Goal: Task Accomplishment & Management: Manage account settings

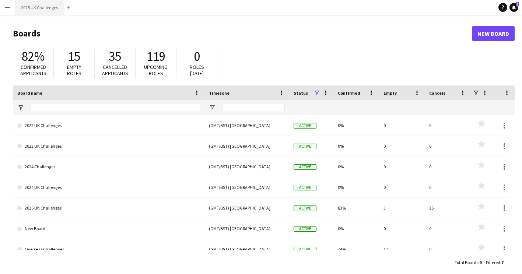
click at [40, 9] on button "2025 UK Challenges Close" at bounding box center [39, 7] width 49 height 14
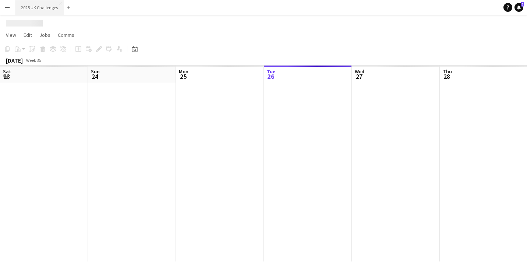
scroll to position [0, 176]
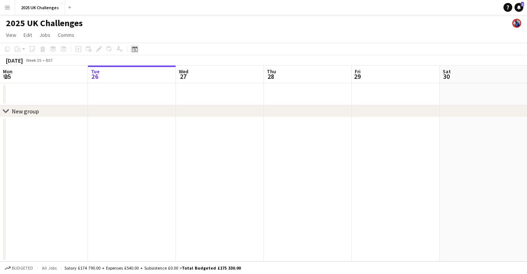
click at [137, 49] on icon "Date picker" at bounding box center [135, 49] width 6 height 6
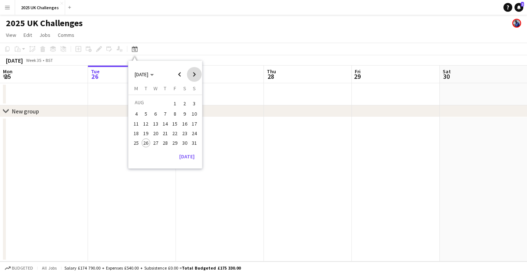
click at [195, 76] on span "Next month" at bounding box center [194, 74] width 15 height 15
click at [184, 72] on span "Previous month" at bounding box center [179, 74] width 15 height 15
click at [175, 133] on span "17" at bounding box center [174, 131] width 9 height 9
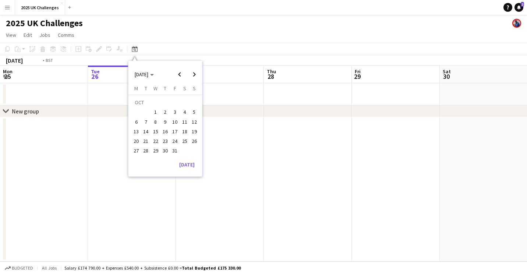
scroll to position [0, 253]
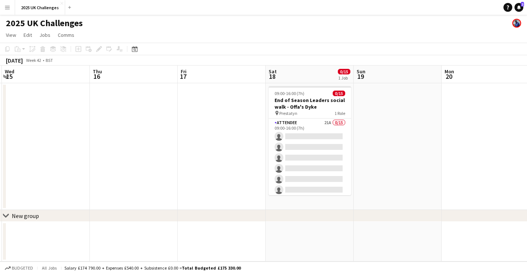
drag, startPoint x: 134, startPoint y: 137, endPoint x: 246, endPoint y: 157, distance: 114.4
click at [294, 157] on app-calendar-viewport "Mon 13 Tue 14 Wed 15 Thu 16 Fri 17 Sat 18 0/15 1 Job Sun 19 Mon 20 Tue 21 Wed 2…" at bounding box center [263, 164] width 527 height 196
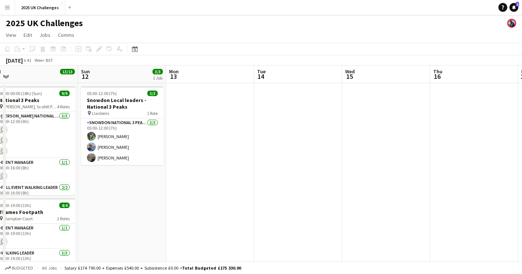
drag, startPoint x: 148, startPoint y: 152, endPoint x: 185, endPoint y: 138, distance: 39.2
click at [392, 162] on app-calendar-viewport "Thu 9 Fri 10 Sat 11 13/13 2 Jobs Sun 12 3/3 1 Job Mon 13 Tue 14 Wed 15 Thu 16 F…" at bounding box center [261, 205] width 522 height 279
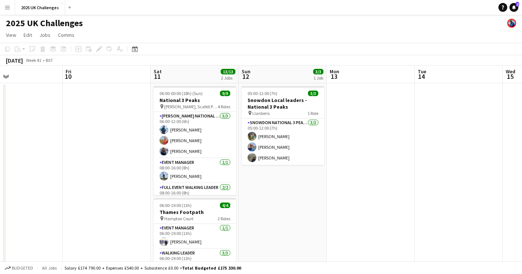
drag, startPoint x: 185, startPoint y: 138, endPoint x: 358, endPoint y: 150, distance: 173.8
click at [358, 150] on app-calendar-viewport "Tue 7 Wed 8 Thu 9 Fri 10 Sat 11 13/13 2 Jobs Sun 12 3/3 1 Job Mon 13 Tue 14 Wed…" at bounding box center [261, 205] width 522 height 279
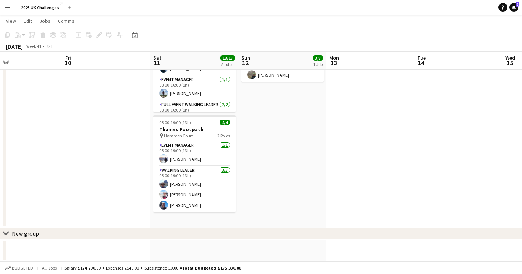
scroll to position [0, 0]
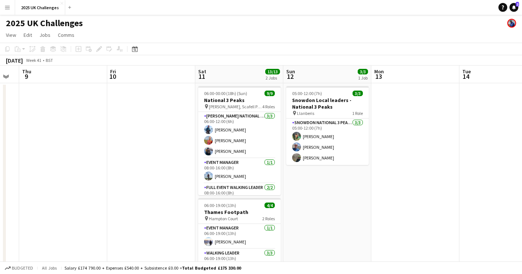
drag, startPoint x: 329, startPoint y: 206, endPoint x: 219, endPoint y: 189, distance: 111.4
click at [455, 205] on app-calendar-viewport "Tue 7 Wed 8 Thu 9 Fri 10 Sat 11 13/13 2 Jobs Sun 12 3/3 1 Job Mon 13 Tue 14 Wed…" at bounding box center [261, 205] width 522 height 279
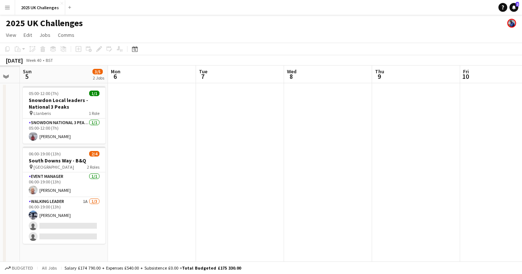
drag, startPoint x: 134, startPoint y: 182, endPoint x: 349, endPoint y: 189, distance: 215.5
click at [349, 189] on app-calendar-viewport "Fri 3 Sat 4 Sun 5 3/5 2 Jobs Mon 6 Tue 7 Wed 8 Thu 9 Fri 10 Sat 11 13/13 2 Jobs…" at bounding box center [261, 205] width 522 height 279
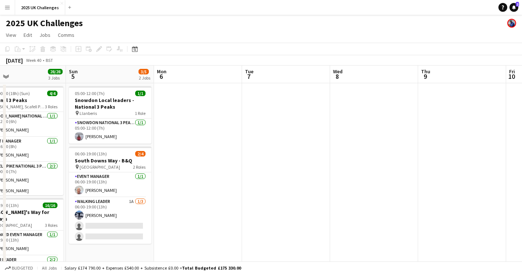
drag, startPoint x: 237, startPoint y: 180, endPoint x: 363, endPoint y: 187, distance: 126.1
click at [363, 187] on app-calendar-viewport "Thu 2 Fri 3 5/5 1 Job Sat 4 28/28 3 Jobs Sun 5 3/5 2 Jobs Mon 6 Tue 7 Wed 8 Thu…" at bounding box center [261, 267] width 522 height 402
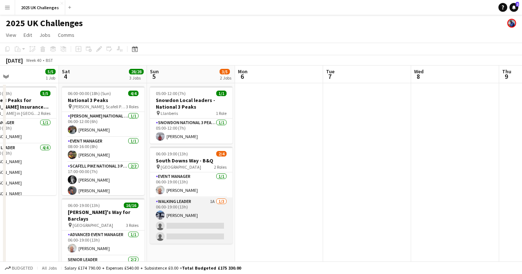
scroll to position [0, 204]
click at [205, 224] on app-card-role "Walking Leader 1A [DATE] 06:00-19:00 (13h) [PERSON_NAME] single-neutral-actions…" at bounding box center [192, 220] width 82 height 46
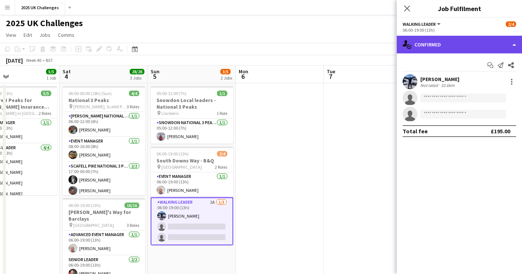
click at [462, 46] on div "single-neutral-actions-check-2 Confirmed" at bounding box center [459, 45] width 125 height 18
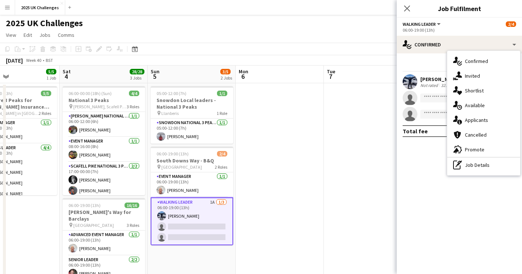
drag, startPoint x: 292, startPoint y: 123, endPoint x: 289, endPoint y: 126, distance: 4.7
click at [290, 124] on app-date-cell at bounding box center [280, 258] width 88 height 351
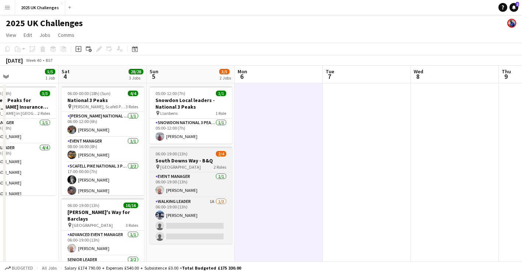
click at [191, 159] on h3 "South Downs Way - B&Q" at bounding box center [190, 160] width 82 height 7
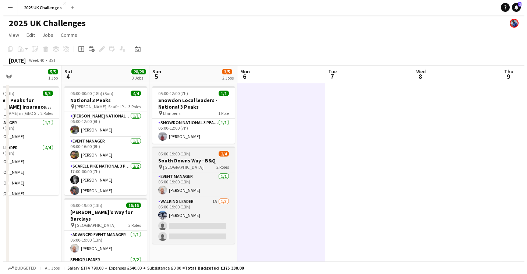
scroll to position [0, 205]
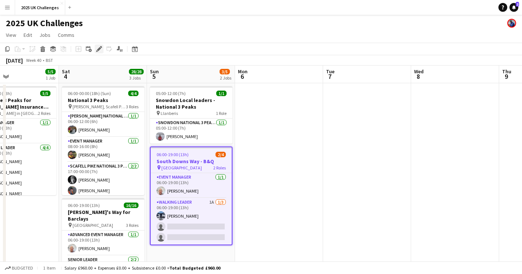
click at [98, 52] on icon "Edit" at bounding box center [99, 49] width 6 height 6
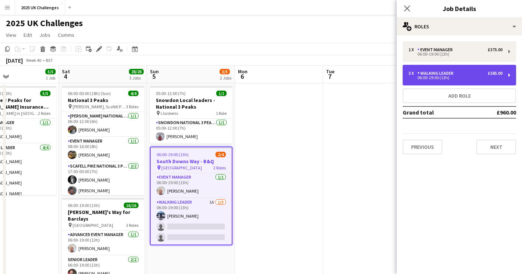
click at [447, 78] on div "06:00-19:00 (13h)" at bounding box center [455, 78] width 94 height 4
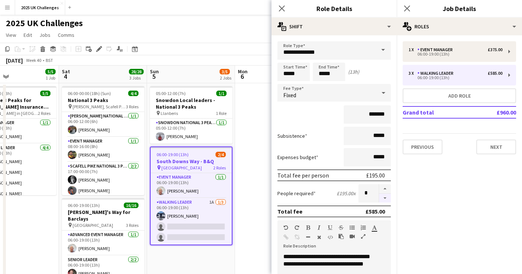
click at [379, 196] on button "button" at bounding box center [385, 198] width 12 height 9
type input "*"
click at [251, 147] on app-date-cell at bounding box center [279, 258] width 88 height 351
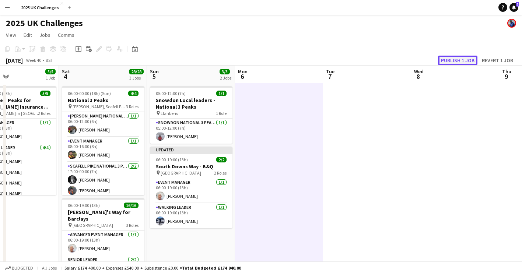
drag, startPoint x: 457, startPoint y: 61, endPoint x: 459, endPoint y: 56, distance: 5.9
click at [457, 61] on button "Publish 1 job" at bounding box center [457, 61] width 39 height 10
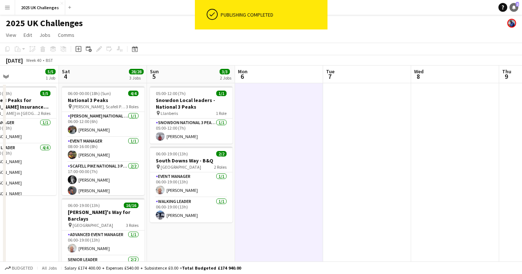
click at [515, 8] on icon "Notifications" at bounding box center [513, 7] width 4 height 4
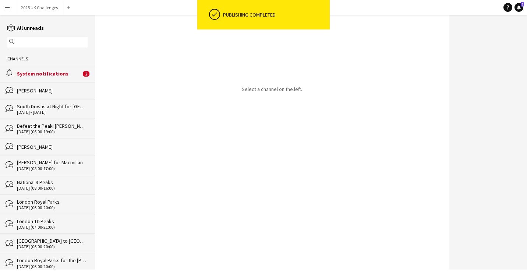
click at [51, 79] on div "alarm System notifications 2" at bounding box center [47, 73] width 95 height 17
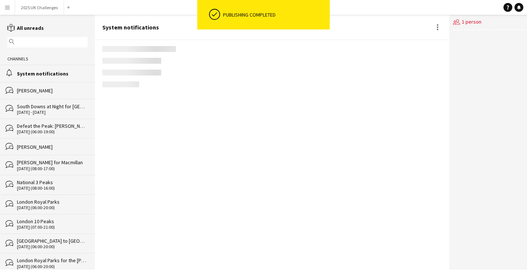
scroll to position [1099, 0]
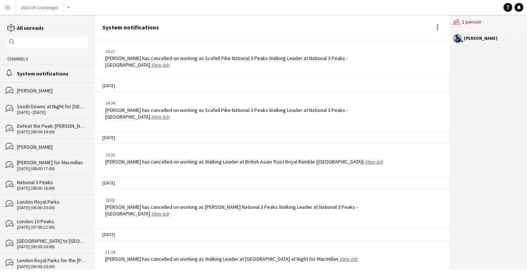
click at [339, 256] on link "View job" at bounding box center [348, 259] width 18 height 7
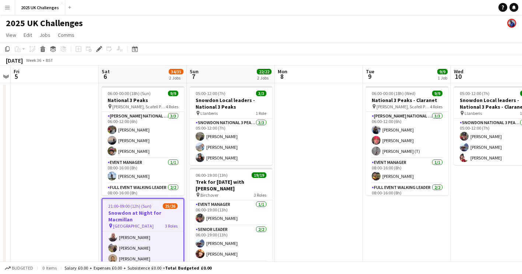
click at [6, 10] on button "Menu" at bounding box center [7, 7] width 15 height 15
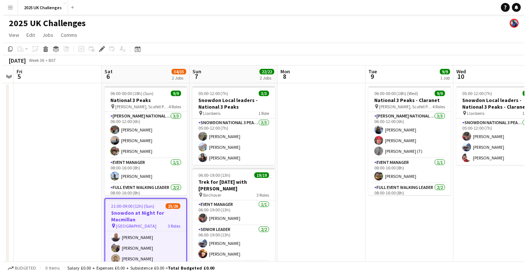
scroll to position [244, 0]
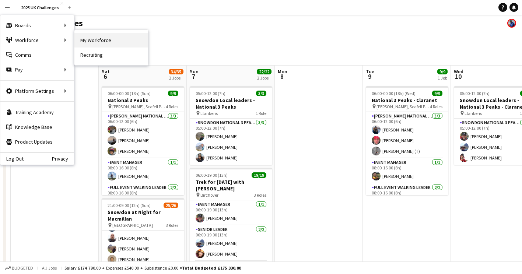
click at [87, 40] on link "My Workforce" at bounding box center [111, 40] width 74 height 15
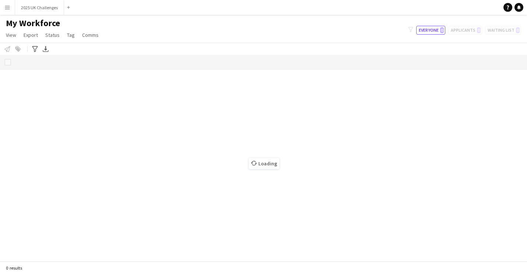
click at [7, 8] on app-icon "Menu" at bounding box center [7, 7] width 6 height 6
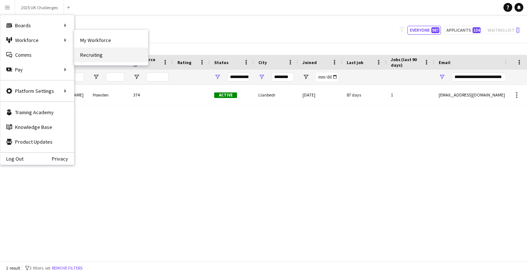
click at [91, 53] on link "Recruiting" at bounding box center [111, 54] width 74 height 15
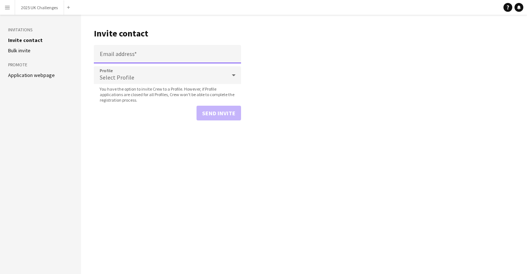
click at [132, 54] on input "Email address" at bounding box center [167, 54] width 147 height 18
type input "**********"
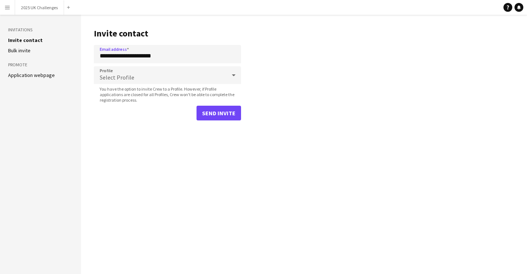
click at [148, 82] on div "Select Profile" at bounding box center [160, 75] width 133 height 18
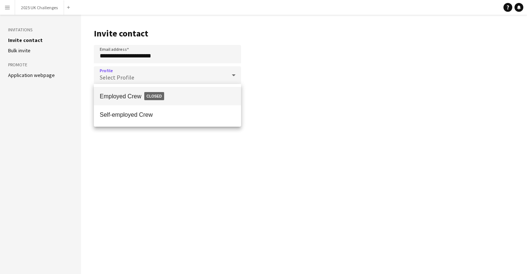
click at [128, 96] on span "Employed Crew Closed" at bounding box center [167, 96] width 135 height 17
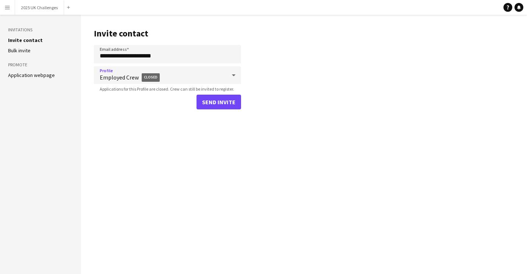
click at [174, 73] on span "Employed Crew Closed" at bounding box center [163, 77] width 127 height 17
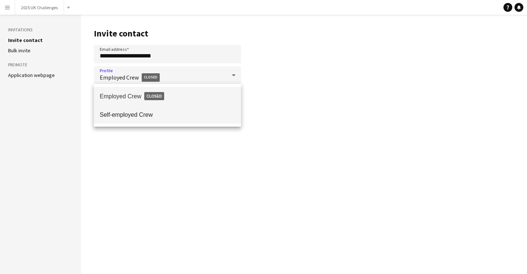
click at [142, 113] on span "Self-employed Crew" at bounding box center [167, 114] width 135 height 7
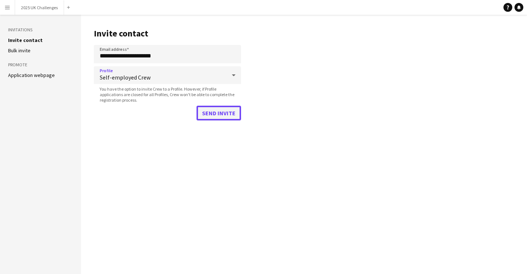
click at [212, 112] on button "Send invite" at bounding box center [219, 113] width 45 height 15
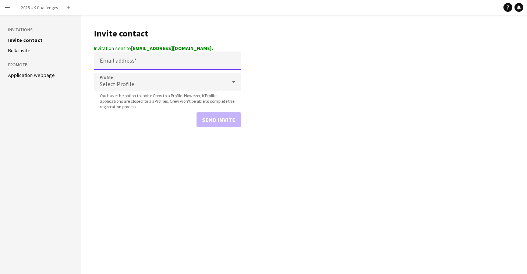
click at [128, 66] on input "Email address" at bounding box center [167, 61] width 147 height 18
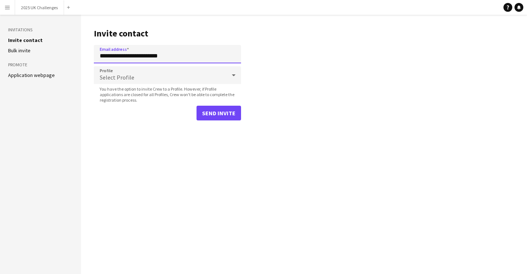
drag, startPoint x: 166, startPoint y: 61, endPoint x: 61, endPoint y: 74, distance: 105.8
click at [61, 77] on div "**********" at bounding box center [263, 144] width 527 height 259
drag, startPoint x: 172, startPoint y: 54, endPoint x: 51, endPoint y: 68, distance: 121.6
click at [51, 68] on div "**********" at bounding box center [263, 144] width 527 height 259
click at [147, 78] on div "Select Profile" at bounding box center [160, 75] width 133 height 18
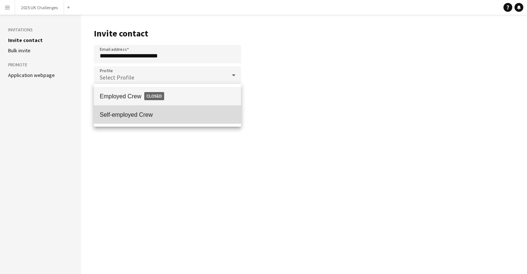
click at [141, 113] on span "Self-employed Crew" at bounding box center [167, 114] width 135 height 7
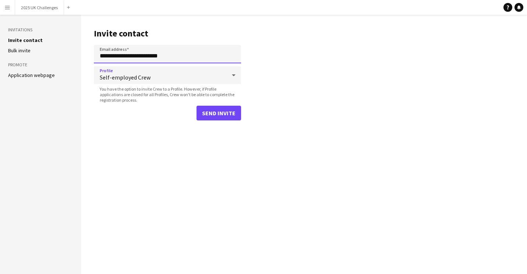
click at [183, 63] on input "**********" at bounding box center [167, 54] width 147 height 18
drag, startPoint x: 177, startPoint y: 56, endPoint x: 5, endPoint y: 70, distance: 172.1
click at [5, 70] on div "**********" at bounding box center [263, 144] width 527 height 259
type input "**********"
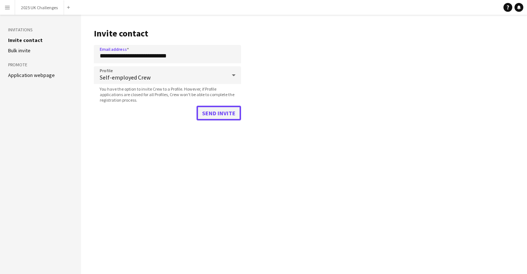
click at [221, 114] on button "Send invite" at bounding box center [219, 113] width 45 height 15
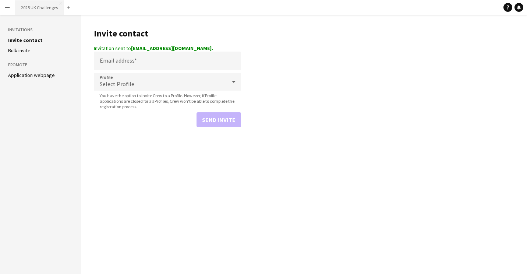
click at [32, 9] on button "2025 UK Challenges Close" at bounding box center [39, 7] width 49 height 14
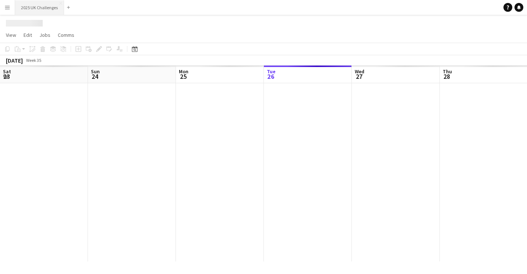
scroll to position [0, 176]
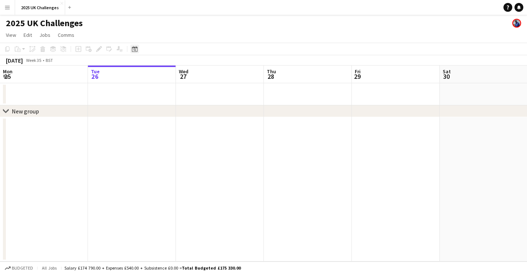
click at [137, 51] on icon "Date picker" at bounding box center [135, 49] width 6 height 6
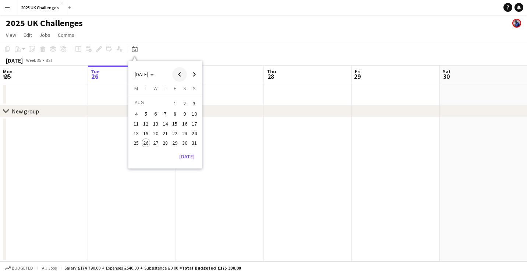
click at [183, 72] on span "Previous month" at bounding box center [179, 74] width 15 height 15
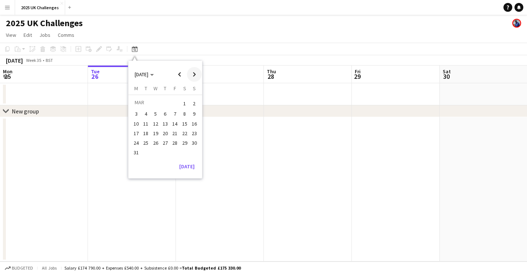
click at [194, 74] on span "Next month" at bounding box center [194, 74] width 15 height 15
click at [183, 70] on span "Previous month" at bounding box center [179, 74] width 15 height 15
click at [181, 119] on button "12" at bounding box center [185, 122] width 10 height 10
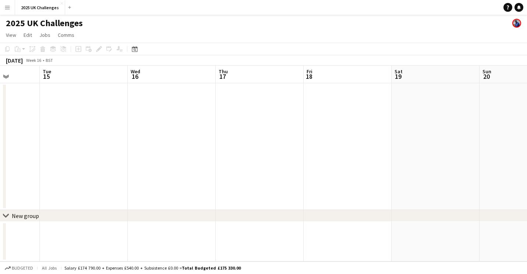
drag, startPoint x: 159, startPoint y: 138, endPoint x: 35, endPoint y: 124, distance: 124.1
click at [5, 131] on div "chevron-right New group Sat 12 Sun 13 Mon 14 Tue 15 Wed 16 Thu 17 Fri 18 Sat 19…" at bounding box center [263, 164] width 527 height 196
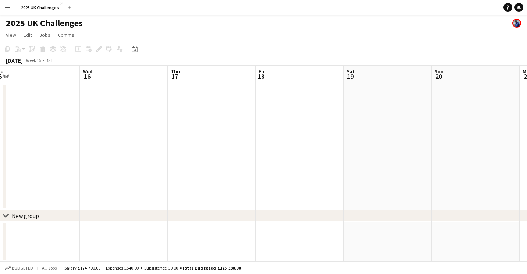
drag, startPoint x: 317, startPoint y: 124, endPoint x: 151, endPoint y: 117, distance: 165.9
click at [4, 122] on div "chevron-right New group Sat 12 Sun 13 Mon 14 Tue 15 Wed 16 Thu 17 Fri 18 Sat 19…" at bounding box center [263, 164] width 527 height 196
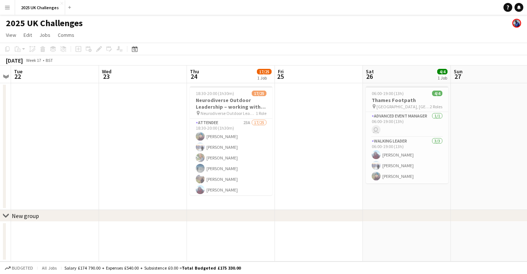
scroll to position [0, 220]
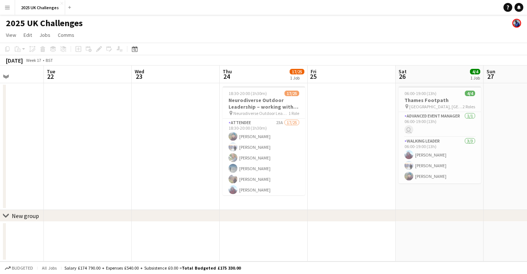
drag, startPoint x: 198, startPoint y: 130, endPoint x: 0, endPoint y: 124, distance: 198.6
click at [0, 124] on html "Menu Boards Boards Boards All jobs Status Workforce Workforce My Workforce Recr…" at bounding box center [263, 137] width 527 height 274
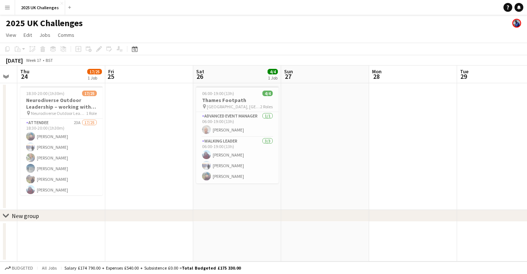
scroll to position [0, 247]
drag, startPoint x: 369, startPoint y: 148, endPoint x: 174, endPoint y: 158, distance: 195.4
click at [174, 158] on app-calendar-viewport "Mon 21 Tue 22 Wed 23 Thu 24 17/25 1 Job Fri 25 Sat 26 4/4 1 Job Sun 27 Mon 28 T…" at bounding box center [263, 164] width 527 height 196
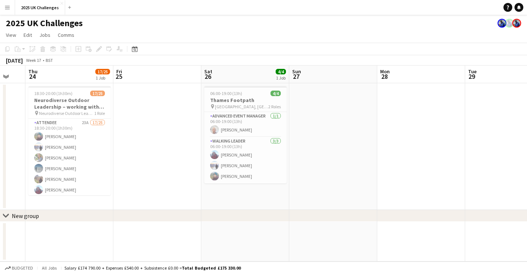
scroll to position [0, 187]
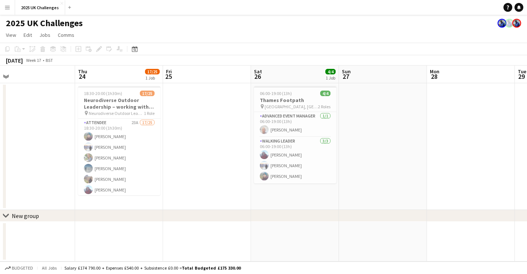
drag, startPoint x: 148, startPoint y: 169, endPoint x: 188, endPoint y: 137, distance: 51.8
click at [190, 146] on app-calendar-viewport "Mon 21 Tue 22 Wed 23 Thu 24 17/25 1 Job Fri 25 Sat 26 4/4 1 Job Sun 27 Mon 28 T…" at bounding box center [263, 164] width 527 height 196
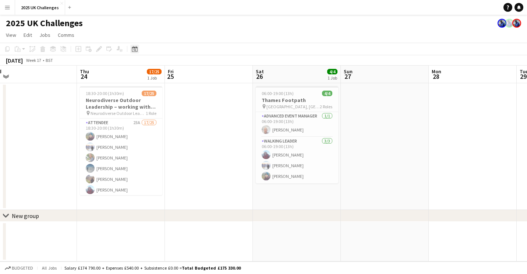
click at [135, 50] on icon at bounding box center [135, 50] width 3 height 3
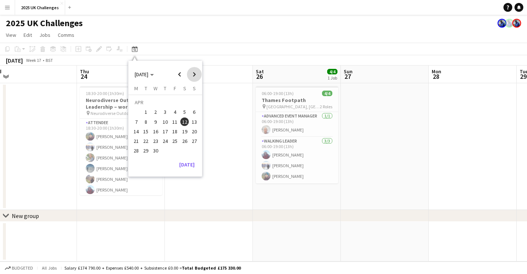
click at [193, 76] on span "Next month" at bounding box center [194, 74] width 15 height 15
click at [191, 77] on span "Next month" at bounding box center [194, 74] width 15 height 15
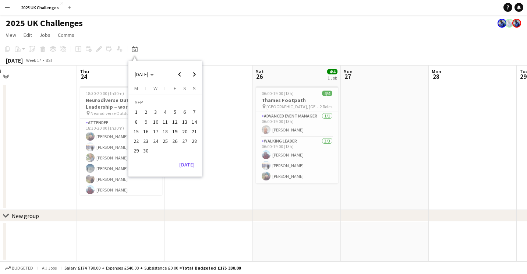
click at [176, 116] on span "5" at bounding box center [174, 112] width 9 height 9
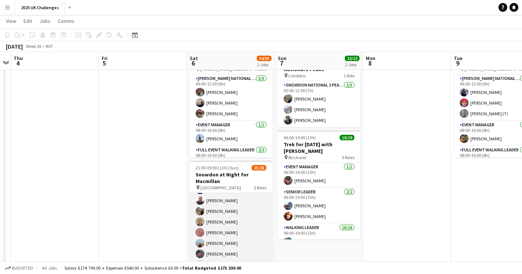
scroll to position [94, 0]
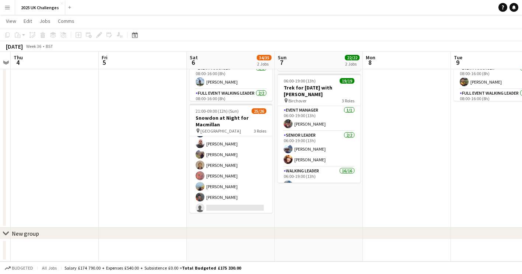
click at [8, 5] on app-icon "Menu" at bounding box center [7, 7] width 6 height 6
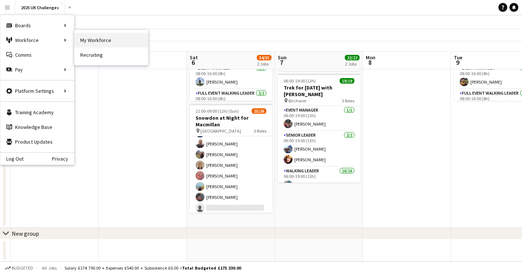
click at [111, 38] on link "My Workforce" at bounding box center [111, 40] width 74 height 15
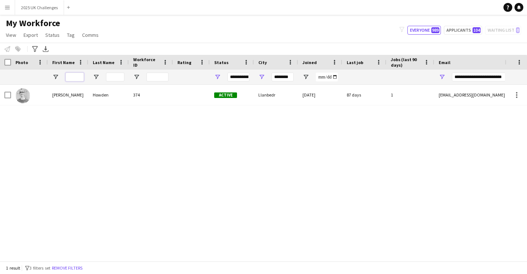
drag, startPoint x: 76, startPoint y: 76, endPoint x: 69, endPoint y: 75, distance: 7.1
click at [76, 76] on input "First Name Filter Input" at bounding box center [75, 77] width 18 height 9
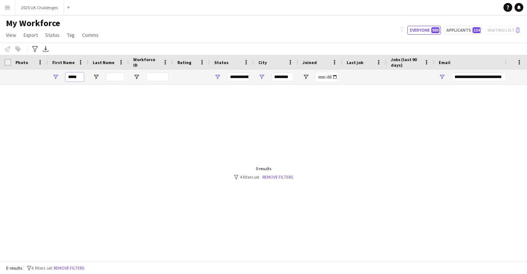
type input "*****"
click at [117, 74] on input "Last Name Filter Input" at bounding box center [115, 77] width 18 height 9
type input "***"
click at [109, 144] on div at bounding box center [252, 170] width 505 height 171
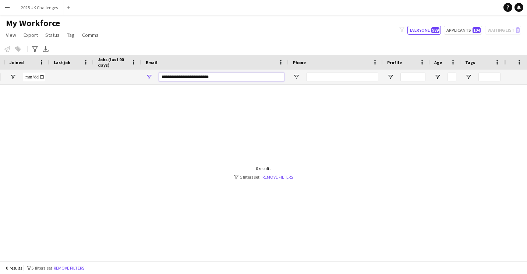
drag, startPoint x: 455, startPoint y: 77, endPoint x: 551, endPoint y: 67, distance: 96.9
click at [527, 67] on html "Menu Boards Boards Boards All jobs Status Workforce Workforce My Workforce Recr…" at bounding box center [263, 137] width 527 height 274
click at [142, 164] on div at bounding box center [252, 170] width 505 height 171
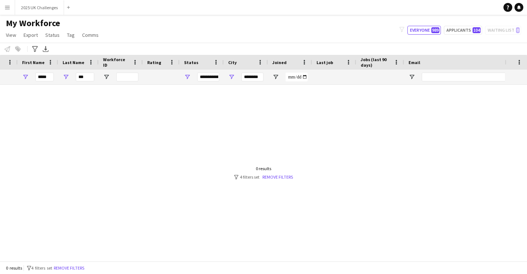
scroll to position [0, 0]
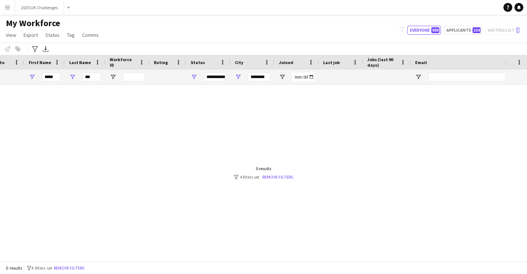
click at [97, 147] on div at bounding box center [252, 170] width 505 height 171
drag, startPoint x: 92, startPoint y: 76, endPoint x: 70, endPoint y: 74, distance: 22.5
click at [69, 75] on div "***" at bounding box center [85, 77] width 40 height 15
click at [423, 31] on button "Everyone 989" at bounding box center [425, 30] width 34 height 9
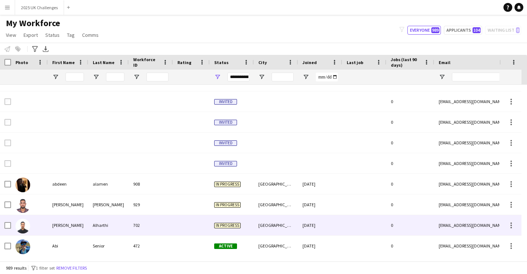
scroll to position [110, 0]
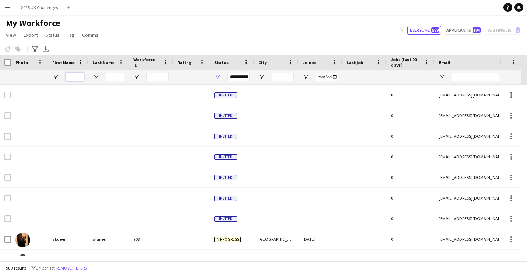
click at [74, 77] on input "First Name Filter Input" at bounding box center [75, 77] width 18 height 9
type input "*****"
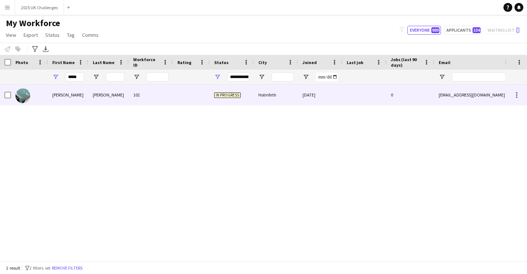
click at [23, 96] on img at bounding box center [22, 95] width 15 height 15
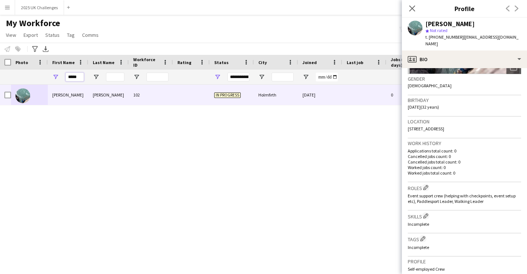
drag, startPoint x: 79, startPoint y: 78, endPoint x: 56, endPoint y: 77, distance: 22.9
click at [56, 77] on div "*****" at bounding box center [68, 77] width 40 height 15
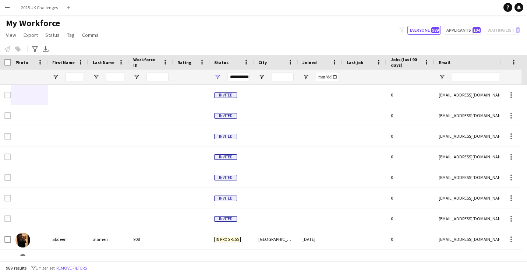
drag, startPoint x: 128, startPoint y: 20, endPoint x: 108, endPoint y: 22, distance: 20.1
click at [127, 21] on div "My Workforce View Views Default view New view Update view Delete view Edit name…" at bounding box center [263, 30] width 527 height 25
click at [31, 8] on button "2025 UK Challenges Close" at bounding box center [39, 7] width 49 height 14
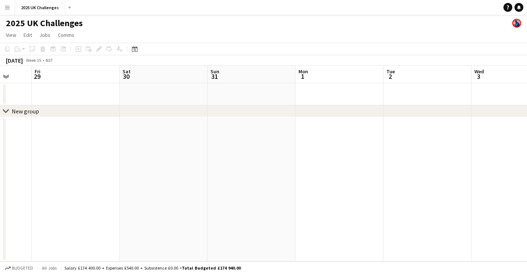
drag, startPoint x: 133, startPoint y: 129, endPoint x: 228, endPoint y: 107, distance: 97.1
click at [10, 121] on app-calendar-viewport "Tue 26 Wed 27 Thu 28 Fri 29 Sat 30 Sun 31 Mon 1 Tue 2 Wed 3 Thu 4 Fri 5" at bounding box center [263, 164] width 527 height 196
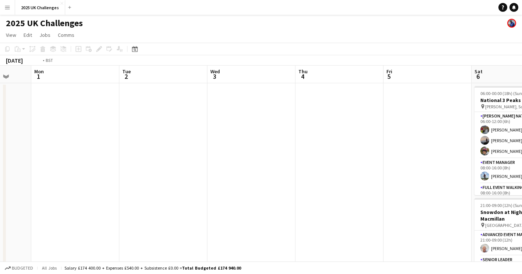
drag, startPoint x: 345, startPoint y: 116, endPoint x: 24, endPoint y: 131, distance: 321.8
click at [24, 131] on app-calendar-viewport "Fri 29 Sat 30 Sun 31 Mon 1 Tue 2 Wed 3 Thu 4 Fri 5 Sat 6 34/35 2 Jobs Sun 7 Mon…" at bounding box center [261, 211] width 522 height 290
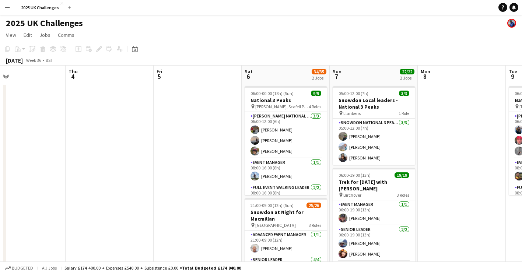
drag, startPoint x: 260, startPoint y: 149, endPoint x: 180, endPoint y: 153, distance: 80.3
click at [180, 153] on app-calendar-viewport "Sun 31 Mon 1 Tue 2 Wed 3 Thu 4 Fri 5 Sat 6 34/35 2 Jobs Sun 7 22/22 2 Jobs Mon …" at bounding box center [261, 211] width 522 height 290
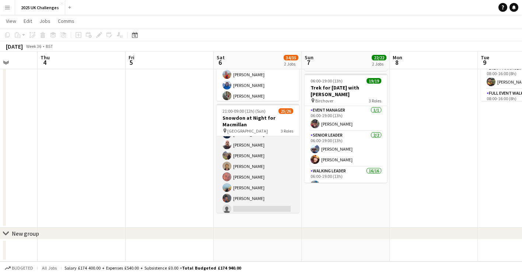
scroll to position [244, 0]
click at [251, 194] on app-card-role "Walking Leader 3A 20/21 21:00-09:00 (12h) [PERSON_NAME] [PERSON_NAME] [PERSON_N…" at bounding box center [257, 94] width 82 height 241
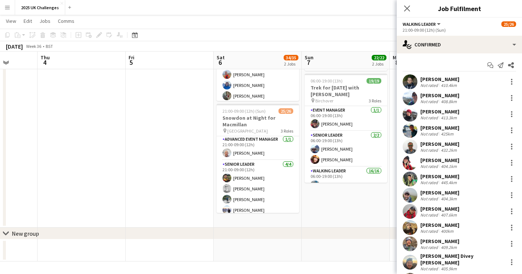
scroll to position [0, 0]
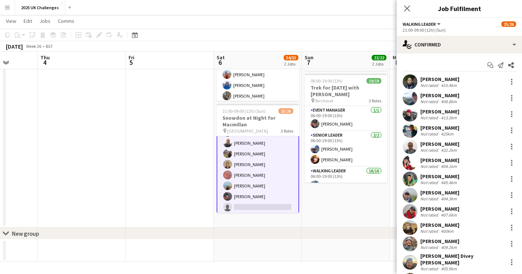
click at [270, 235] on div "chevron-right New group" at bounding box center [261, 234] width 522 height 12
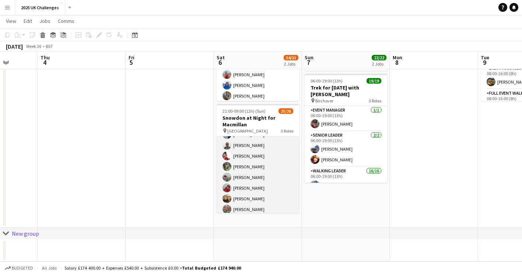
scroll to position [97, 0]
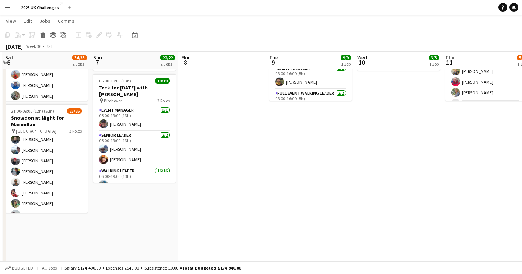
drag, startPoint x: 411, startPoint y: 213, endPoint x: 229, endPoint y: 212, distance: 182.3
click at [229, 212] on app-calendar-viewport "Wed 3 Thu 4 Fri 5 Sat 6 34/35 2 Jobs Sun 7 22/22 2 Jobs Mon 8 Tue 9 9/9 1 Job W…" at bounding box center [261, 154] width 522 height 438
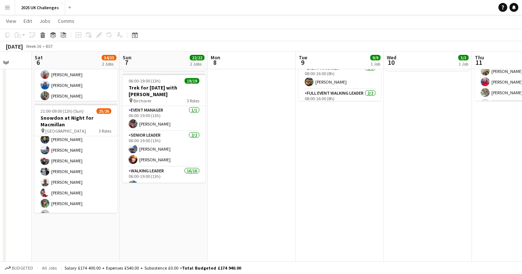
scroll to position [0, 290]
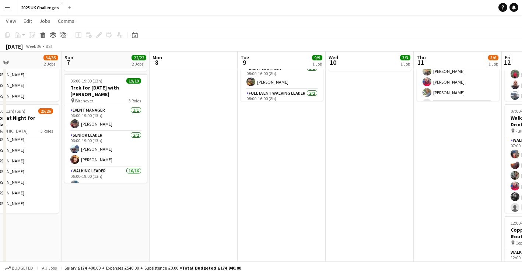
drag, startPoint x: 356, startPoint y: 178, endPoint x: 210, endPoint y: 192, distance: 146.8
click at [210, 192] on app-calendar-viewport "Wed 3 Thu 4 Fri 5 Sat 6 34/35 2 Jobs Sun 7 22/22 2 Jobs Mon 8 Tue 9 9/9 1 Job W…" at bounding box center [261, 208] width 522 height 546
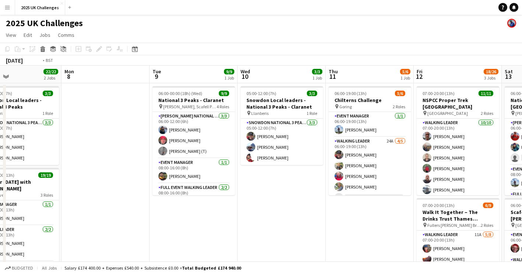
scroll to position [0, 244]
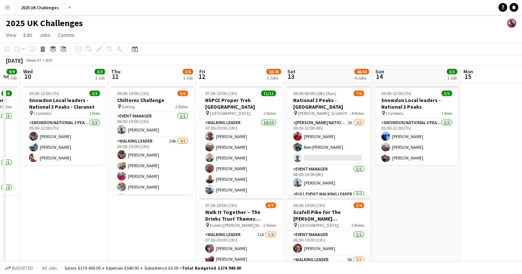
drag, startPoint x: 330, startPoint y: 222, endPoint x: 125, endPoint y: 201, distance: 205.4
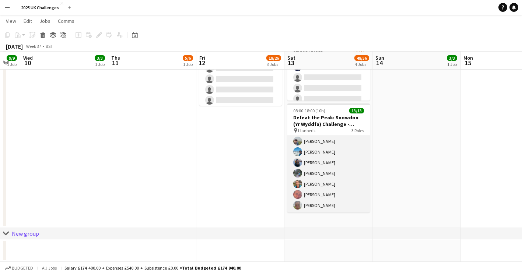
scroll to position [0, 0]
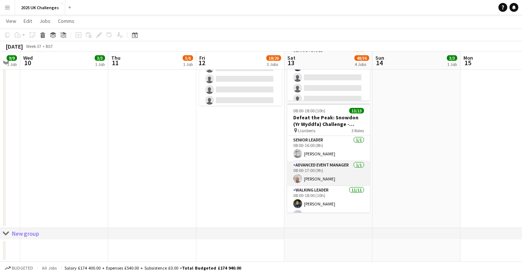
click at [321, 179] on app-card-role "Advanced Event Manager [DATE] 08:00-17:00 (9h) [PERSON_NAME]" at bounding box center [328, 173] width 82 height 25
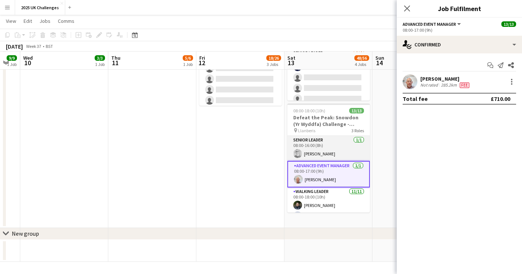
click at [324, 147] on app-card-role "Senior Leader [DATE] 08:00-16:00 (8h) [PERSON_NAME]" at bounding box center [328, 148] width 82 height 25
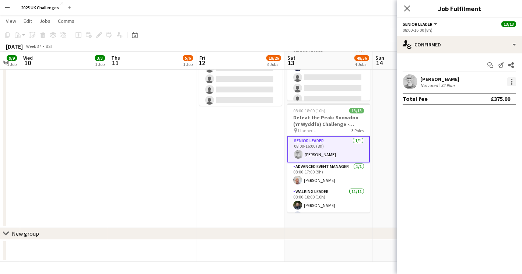
click at [513, 81] on div at bounding box center [511, 81] width 9 height 9
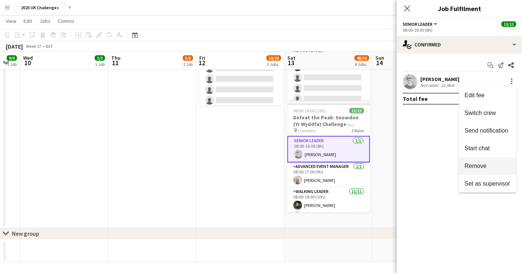
click at [483, 168] on span "Remove" at bounding box center [475, 166] width 22 height 6
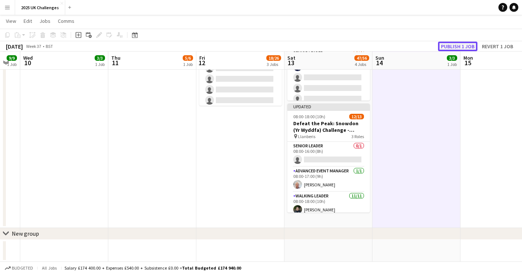
click at [447, 46] on button "Publish 1 job" at bounding box center [457, 47] width 39 height 10
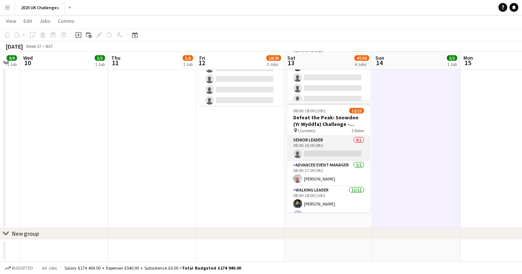
click at [332, 140] on app-card-role "Senior Leader 0/1 08:00-16:00 (8h) single-neutral-actions" at bounding box center [328, 148] width 82 height 25
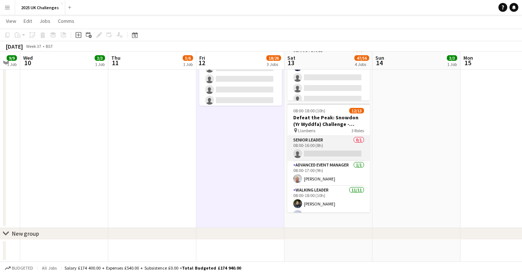
click at [331, 147] on app-card-role "Senior Leader 0/1 08:00-16:00 (8h) single-neutral-actions" at bounding box center [328, 148] width 82 height 25
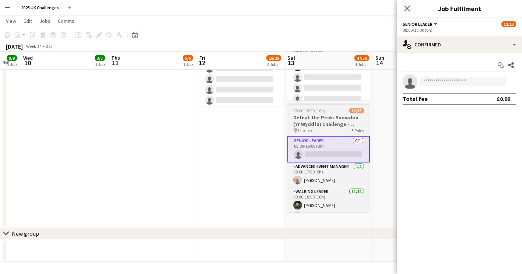
click at [320, 110] on span "08:00-18:00 (10h)" at bounding box center [309, 111] width 32 height 6
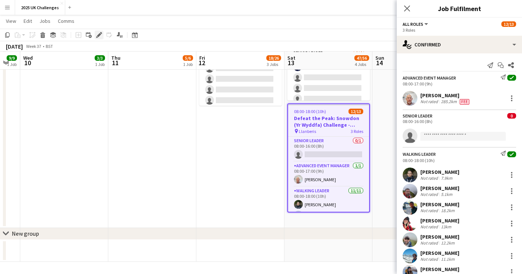
click at [100, 34] on icon at bounding box center [99, 35] width 4 height 4
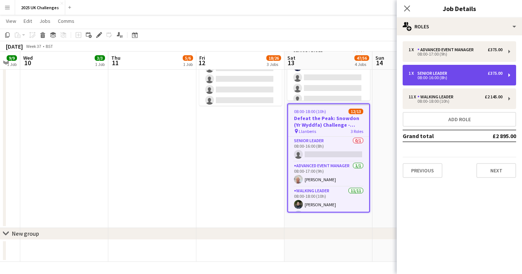
click at [445, 73] on div "Senior Leader" at bounding box center [433, 73] width 33 height 5
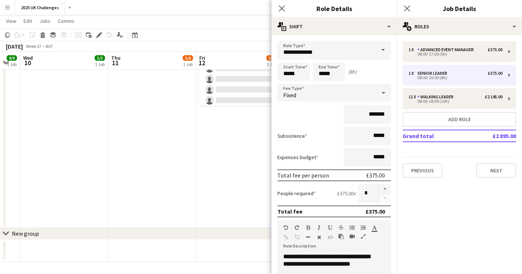
click at [378, 51] on span at bounding box center [382, 50] width 15 height 18
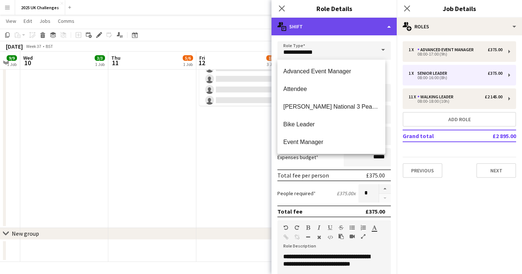
click at [356, 25] on div "multiple-actions-text Shift" at bounding box center [333, 27] width 125 height 18
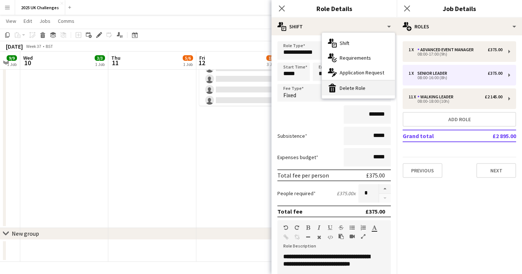
click at [364, 87] on div "bin-2 Delete Role" at bounding box center [358, 88] width 73 height 15
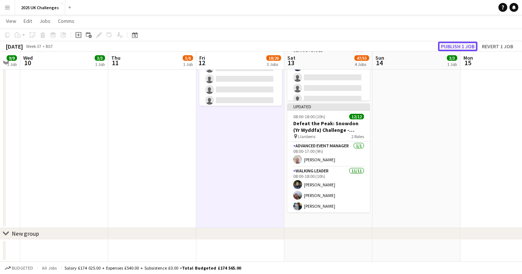
click at [456, 43] on button "Publish 1 job" at bounding box center [457, 47] width 39 height 10
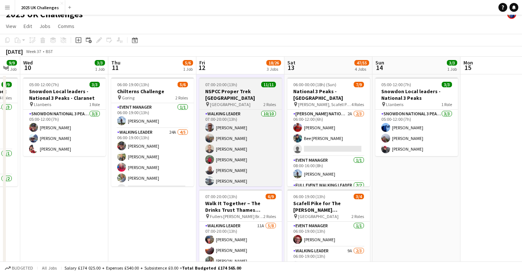
scroll to position [9, 0]
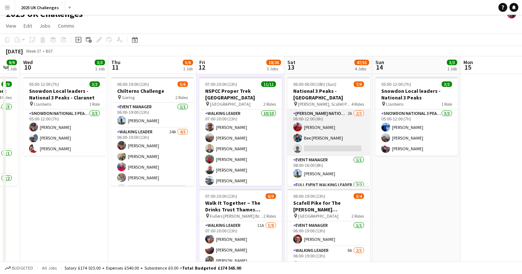
click at [348, 132] on app-card-role "[PERSON_NAME] National 3 Peaks Walking Leader 2A [DATE] 06:00-12:00 (6h) [PERSO…" at bounding box center [328, 132] width 82 height 46
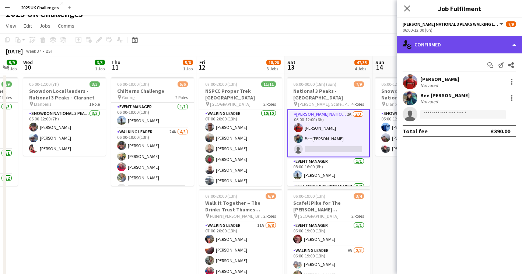
click at [451, 43] on div "single-neutral-actions-check-2 Confirmed" at bounding box center [459, 45] width 125 height 18
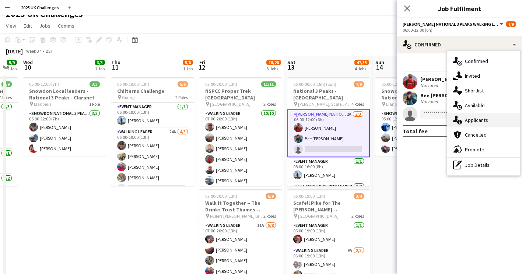
click at [471, 120] on div "single-neutral-actions-information Applicants" at bounding box center [483, 120] width 73 height 15
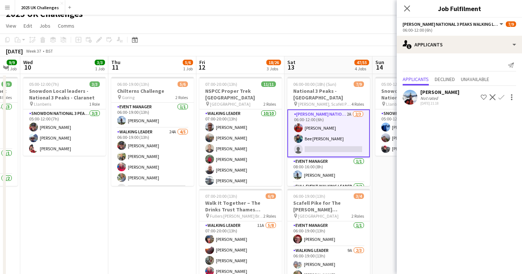
click at [319, 32] on app-page-menu "View Day view expanded Day view collapsed Month view Date picker Jump to [DATE]…" at bounding box center [261, 27] width 522 height 14
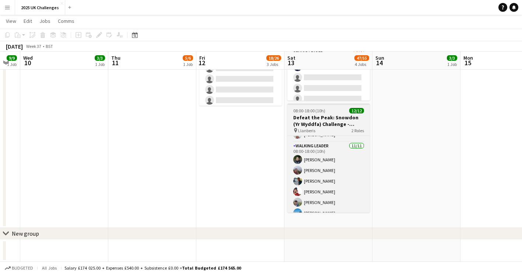
scroll to position [0, 0]
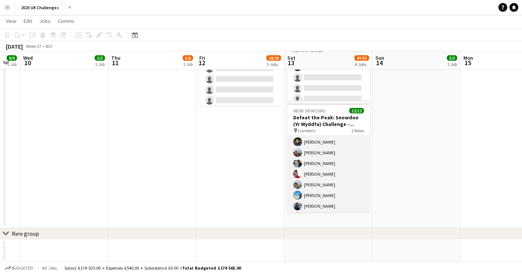
click at [334, 176] on app-card-role "Walking Leader [DATE] 08:00-18:00 (10h) [PERSON_NAME] [PERSON_NAME] [PERSON_NAM…" at bounding box center [328, 190] width 82 height 132
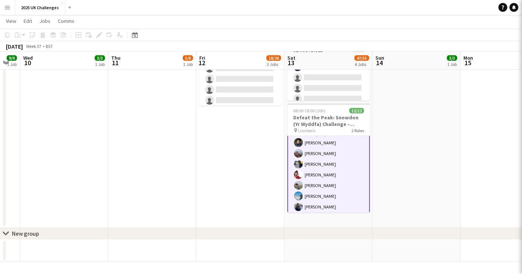
scroll to position [38, 0]
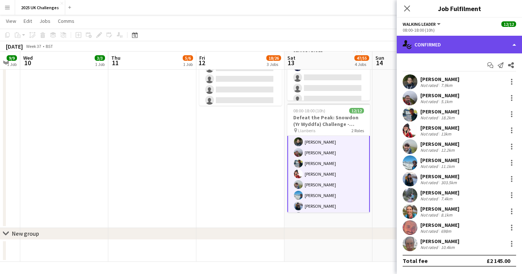
click at [443, 41] on div "single-neutral-actions-check-2 Confirmed" at bounding box center [459, 45] width 125 height 18
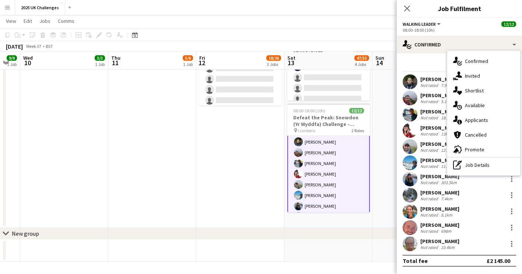
click at [477, 164] on div "pen-write Job Details" at bounding box center [483, 165] width 73 height 15
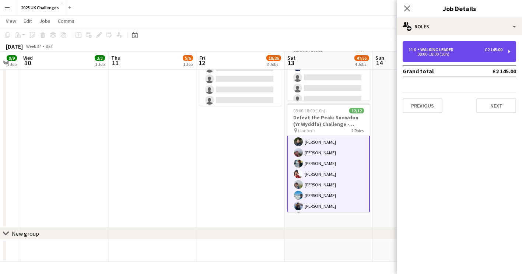
click at [443, 53] on div "08:00-18:00 (10h)" at bounding box center [455, 54] width 94 height 4
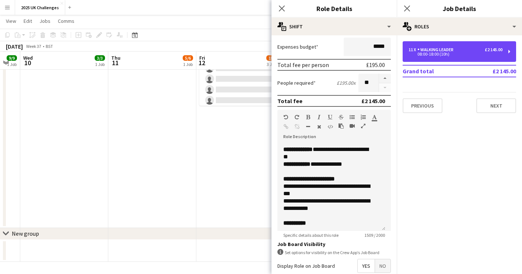
scroll to position [110, 0]
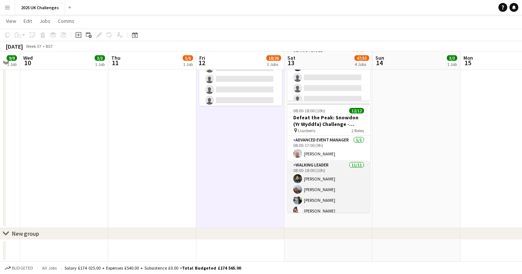
scroll to position [313, 0]
click at [321, 179] on app-card-role "Walking Leader [DATE] 08:00-18:00 (10h) [PERSON_NAME] [PERSON_NAME] [PERSON_NAM…" at bounding box center [328, 227] width 82 height 132
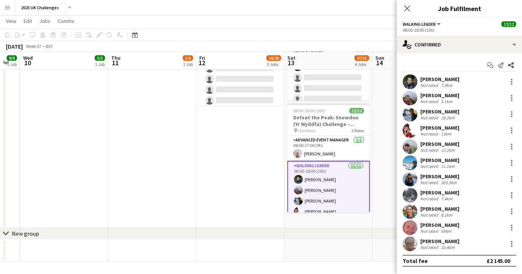
click at [441, 85] on div "7.9km" at bounding box center [446, 85] width 14 height 6
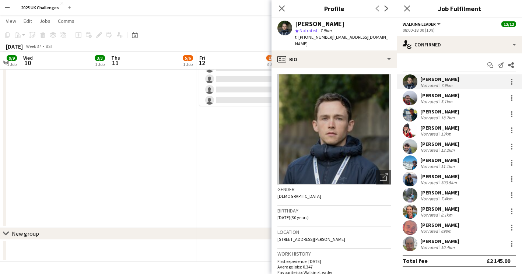
drag, startPoint x: 331, startPoint y: 36, endPoint x: 345, endPoint y: 42, distance: 15.0
click at [345, 42] on div "t. [PHONE_NUMBER] | [EMAIL_ADDRESS][DOMAIN_NAME]" at bounding box center [343, 40] width 96 height 13
drag, startPoint x: 345, startPoint y: 42, endPoint x: 328, endPoint y: 38, distance: 16.6
click at [328, 38] on span "| [EMAIL_ADDRESS][DOMAIN_NAME]" at bounding box center [341, 40] width 93 height 12
drag, startPoint x: 330, startPoint y: 38, endPoint x: 345, endPoint y: 45, distance: 16.5
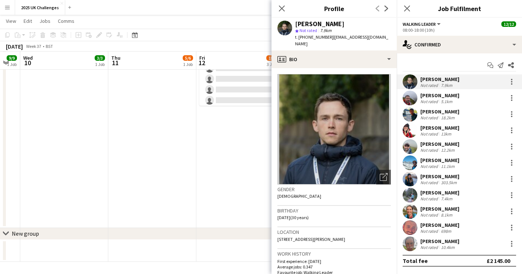
click at [345, 45] on div "t. [PHONE_NUMBER] | [EMAIL_ADDRESS][DOMAIN_NAME]" at bounding box center [343, 40] width 96 height 13
copy span "[EMAIL_ADDRESS][DOMAIN_NAME]"
click at [445, 97] on div "[PERSON_NAME]" at bounding box center [439, 95] width 39 height 7
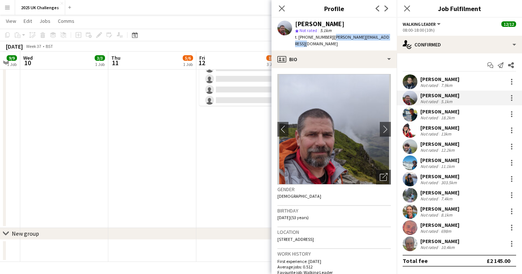
drag, startPoint x: 330, startPoint y: 36, endPoint x: 390, endPoint y: 38, distance: 60.0
click at [390, 38] on div "[PERSON_NAME] star Not rated 5.1km t. [PHONE_NUMBER] | [PERSON_NAME][EMAIL_ADDR…" at bounding box center [333, 34] width 125 height 33
copy span "[PERSON_NAME][EMAIL_ADDRESS][DOMAIN_NAME]"
click at [442, 116] on div "18.2km" at bounding box center [447, 118] width 17 height 6
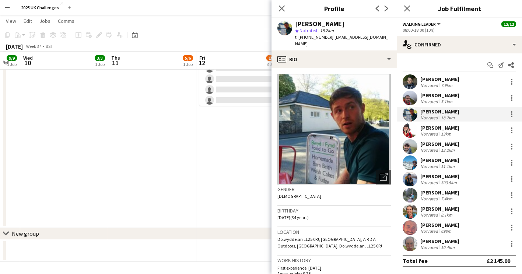
drag, startPoint x: 332, startPoint y: 38, endPoint x: 341, endPoint y: 48, distance: 13.6
click at [341, 48] on div "[PERSON_NAME] star Not rated 18.2km t. [PHONE_NUMBER] | [EMAIL_ADDRESS][DOMAIN_…" at bounding box center [333, 34] width 125 height 33
copy span "[EMAIL_ADDRESS][DOMAIN_NAME]"
click at [434, 128] on div "[PERSON_NAME]" at bounding box center [439, 127] width 39 height 7
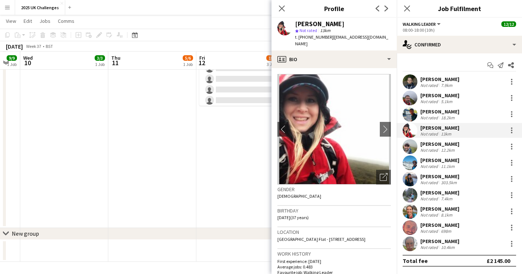
drag, startPoint x: 332, startPoint y: 38, endPoint x: 390, endPoint y: 38, distance: 57.4
click at [390, 38] on div "[PERSON_NAME] star Not rated 13km t. [PHONE_NUMBER] | [EMAIL_ADDRESS][DOMAIN_NA…" at bounding box center [333, 34] width 125 height 33
copy span "[EMAIL_ADDRESS][DOMAIN_NAME]"
click at [431, 146] on div "[PERSON_NAME]" at bounding box center [439, 144] width 39 height 7
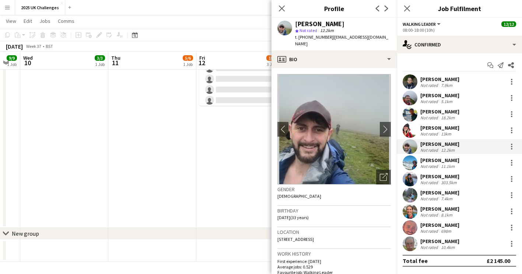
drag, startPoint x: 331, startPoint y: 38, endPoint x: 345, endPoint y: 47, distance: 16.2
click at [345, 47] on div "t. [PHONE_NUMBER] | [EMAIL_ADDRESS][DOMAIN_NAME]" at bounding box center [343, 40] width 96 height 13
copy span "[EMAIL_ADDRESS][DOMAIN_NAME]"
click at [432, 162] on div "[PERSON_NAME]" at bounding box center [439, 160] width 39 height 7
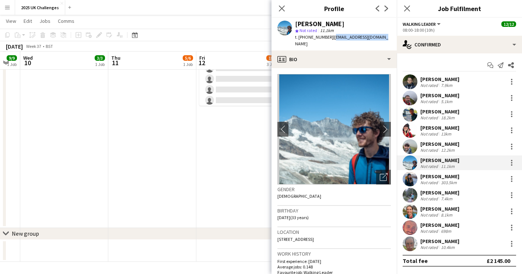
drag, startPoint x: 335, startPoint y: 39, endPoint x: 378, endPoint y: 41, distance: 43.1
click at [378, 41] on div "[PERSON_NAME] star Not rated 11.1km t. [PHONE_NUMBER] | [EMAIL_ADDRESS][DOMAIN_…" at bounding box center [333, 34] width 125 height 33
copy span "[EMAIL_ADDRESS][DOMAIN_NAME]"
click at [433, 176] on div "[PERSON_NAME]" at bounding box center [439, 176] width 39 height 7
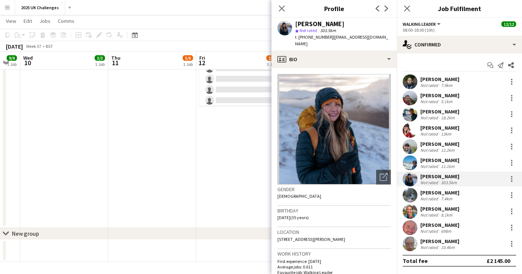
drag, startPoint x: 337, startPoint y: 40, endPoint x: 343, endPoint y: 43, distance: 6.9
click at [343, 43] on div "t. [PHONE_NUMBER] | [EMAIL_ADDRESS][DOMAIN_NAME]" at bounding box center [343, 40] width 96 height 13
drag, startPoint x: 343, startPoint y: 43, endPoint x: 330, endPoint y: 37, distance: 15.0
click at [330, 37] on span "| [EMAIL_ADDRESS][DOMAIN_NAME]" at bounding box center [341, 40] width 93 height 12
drag, startPoint x: 331, startPoint y: 38, endPoint x: 341, endPoint y: 43, distance: 11.7
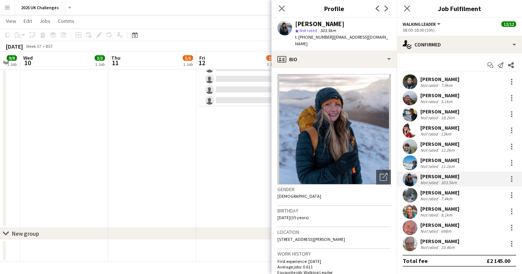
click at [341, 43] on div "t. [PHONE_NUMBER] | [EMAIL_ADDRESS][DOMAIN_NAME]" at bounding box center [343, 40] width 96 height 13
copy span "[EMAIL_ADDRESS][DOMAIN_NAME]"
click at [430, 190] on div "[PERSON_NAME]" at bounding box center [439, 192] width 39 height 7
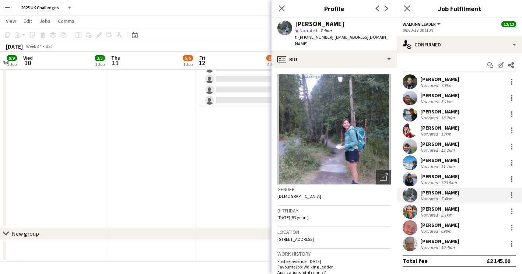
drag, startPoint x: 330, startPoint y: 38, endPoint x: 392, endPoint y: 36, distance: 61.9
click at [392, 36] on app-profile-header "[PERSON_NAME] star Not rated 7.4km t. [PHONE_NUMBER] | [EMAIL_ADDRESS][DOMAIN_N…" at bounding box center [333, 34] width 125 height 33
copy span "[EMAIL_ADDRESS][DOMAIN_NAME]"
click at [427, 211] on div "[PERSON_NAME]" at bounding box center [439, 208] width 39 height 7
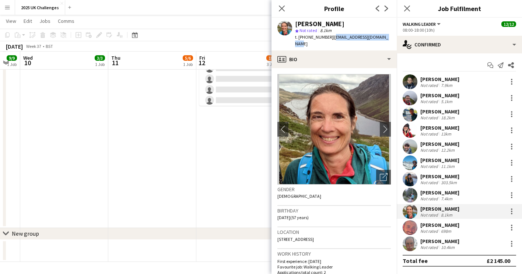
drag, startPoint x: 330, startPoint y: 39, endPoint x: 384, endPoint y: 38, distance: 54.5
click at [384, 38] on div "[PERSON_NAME] star Not rated 8.1km t. [PHONE_NUMBER] | [EMAIL_ADDRESS][DOMAIN_N…" at bounding box center [333, 34] width 125 height 33
copy span "[EMAIL_ADDRESS][DOMAIN_NAME]"
click at [427, 228] on div "Not rated" at bounding box center [429, 231] width 19 height 6
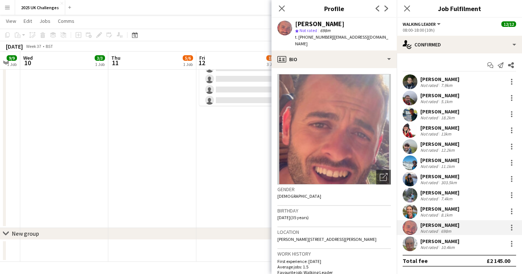
drag, startPoint x: 334, startPoint y: 40, endPoint x: 342, endPoint y: 45, distance: 9.7
click at [342, 45] on div "t. [PHONE_NUMBER] | [EMAIL_ADDRESS][DOMAIN_NAME]" at bounding box center [343, 40] width 96 height 13
copy span "[EMAIL_ADDRESS][DOMAIN_NAME]"
click at [433, 244] on div "[PERSON_NAME]" at bounding box center [439, 241] width 39 height 7
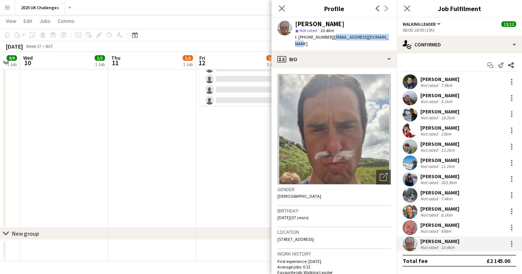
drag, startPoint x: 331, startPoint y: 37, endPoint x: 384, endPoint y: 39, distance: 52.7
click at [384, 39] on div "[PERSON_NAME] star Not rated 10.4km t. [PHONE_NUMBER] | [EMAIL_ADDRESS][DOMAIN_…" at bounding box center [333, 34] width 125 height 33
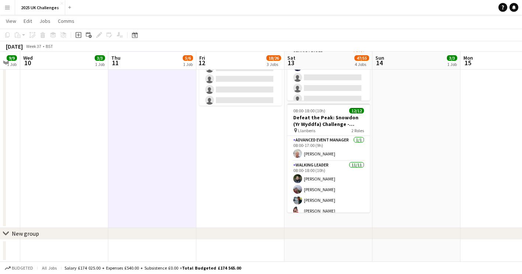
scroll to position [128, 0]
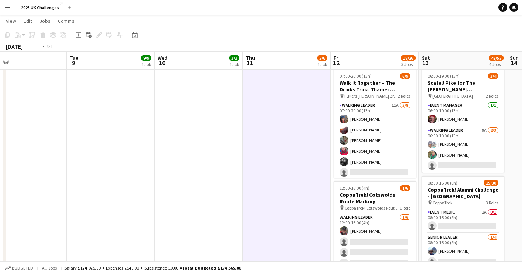
drag, startPoint x: 85, startPoint y: 209, endPoint x: 281, endPoint y: 207, distance: 195.9
click at [403, 201] on app-calendar-viewport "Sat 6 34/35 2 Jobs Sun 7 22/22 2 Jobs Mon 8 Tue 9 9/9 1 Job Wed 10 3/3 1 Job Th…" at bounding box center [261, 173] width 522 height 546
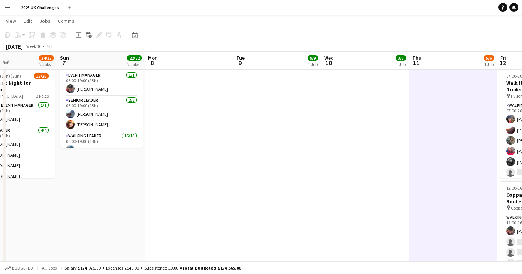
drag, startPoint x: 198, startPoint y: 207, endPoint x: 350, endPoint y: 207, distance: 151.7
click at [356, 205] on app-calendar-viewport "Thu 4 Fri 5 Sat 6 34/35 2 Jobs Sun 7 22/22 2 Jobs Mon 8 Tue 9 9/9 1 Job Wed 10 …" at bounding box center [261, 173] width 522 height 546
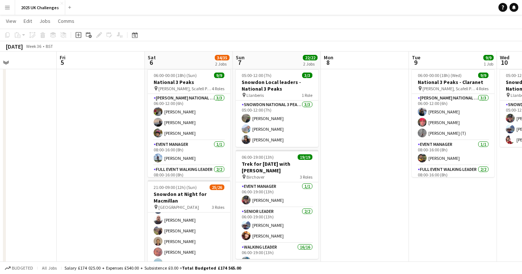
scroll to position [0, 0]
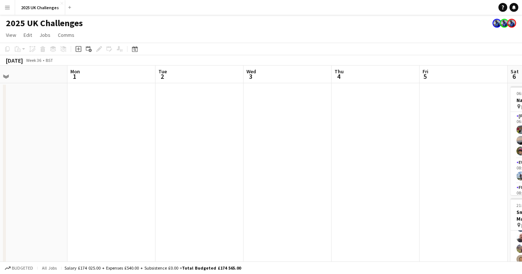
drag, startPoint x: 66, startPoint y: 204, endPoint x: 509, endPoint y: 194, distance: 443.4
click at [512, 193] on app-calendar-viewport "Fri 29 Sat 30 Sun 31 Mon 1 Tue 2 Wed 3 Thu 4 Fri 5 Sat 6 34/35 2 Jobs Sun 7 22/…" at bounding box center [261, 267] width 522 height 402
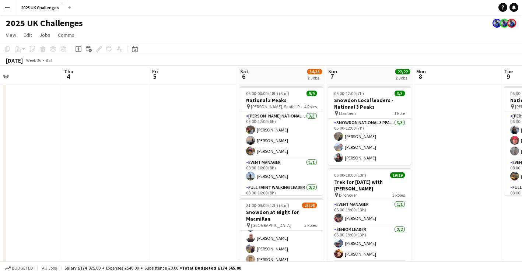
drag, startPoint x: 375, startPoint y: 196, endPoint x: 27, endPoint y: 174, distance: 348.6
click at [27, 174] on app-calendar-viewport "Sun 31 Mon 1 Tue 2 Wed 3 Thu 4 Fri 5 Sat 6 34/35 2 Jobs Sun 7 22/22 2 Jobs Mon …" at bounding box center [261, 267] width 522 height 402
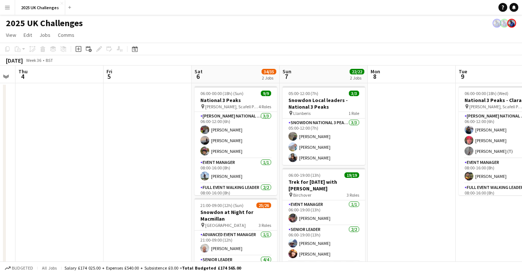
drag, startPoint x: 133, startPoint y: 175, endPoint x: 0, endPoint y: 175, distance: 132.5
click at [0, 176] on html "Menu Boards Boards Boards All jobs Status Workforce Workforce My Workforce Recr…" at bounding box center [261, 184] width 522 height 368
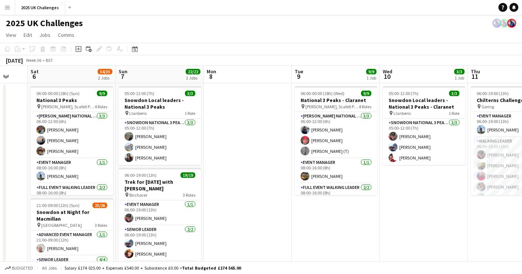
drag, startPoint x: 387, startPoint y: 215, endPoint x: 299, endPoint y: 222, distance: 87.5
click at [299, 224] on app-calendar-viewport "Wed 3 Thu 4 Fri 5 Sat 6 34/35 2 Jobs Sun 7 22/22 2 Jobs Mon 8 Tue 9 9/9 1 Job W…" at bounding box center [261, 267] width 522 height 402
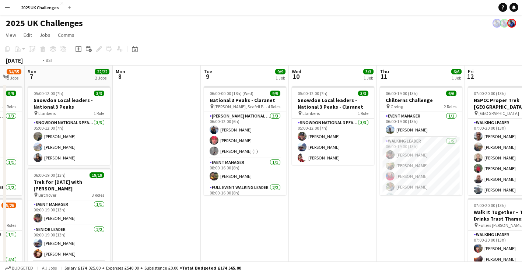
drag, startPoint x: 333, startPoint y: 230, endPoint x: 198, endPoint y: 230, distance: 134.8
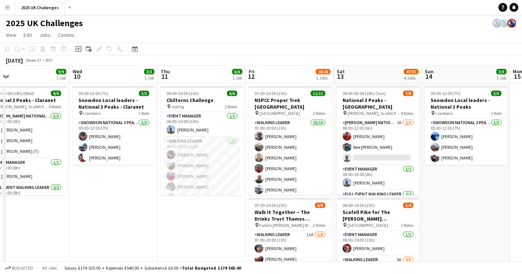
scroll to position [0, 224]
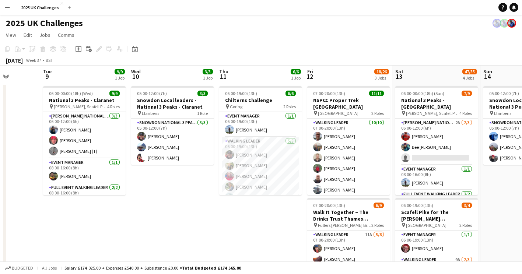
drag, startPoint x: 276, startPoint y: 236, endPoint x: 179, endPoint y: 236, distance: 97.2
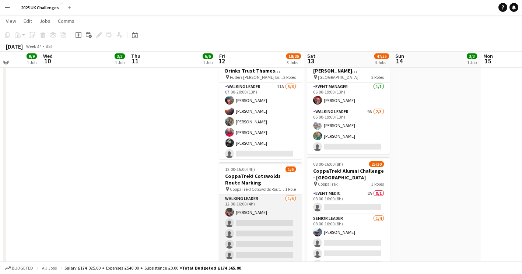
scroll to position [0, 0]
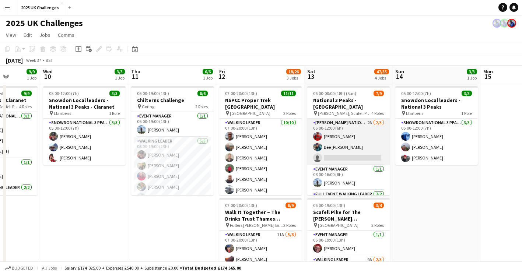
click at [347, 145] on app-card-role "[PERSON_NAME] National 3 Peaks Walking Leader 2A [DATE] 06:00-12:00 (6h) [PERSO…" at bounding box center [348, 142] width 82 height 46
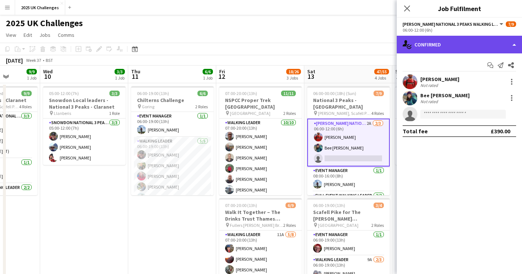
click at [433, 46] on div "single-neutral-actions-check-2 Confirmed" at bounding box center [459, 45] width 125 height 18
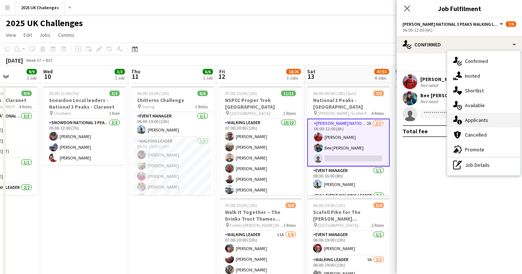
click at [474, 123] on div "single-neutral-actions-information Applicants" at bounding box center [483, 120] width 73 height 15
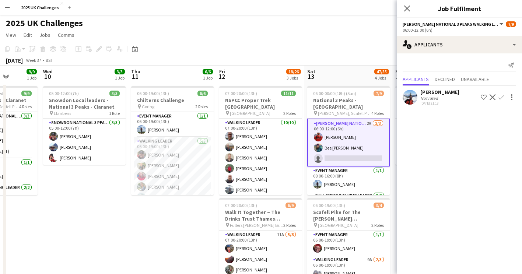
click at [293, 40] on app-page-menu "View Day view expanded Day view collapsed Month view Date picker Jump to [DATE]…" at bounding box center [261, 36] width 522 height 14
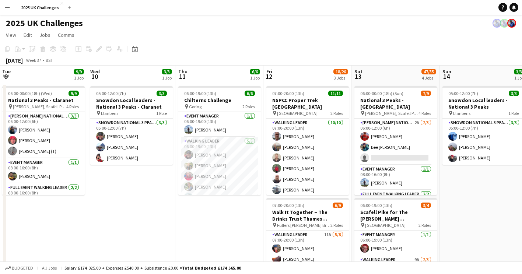
scroll to position [0, 189]
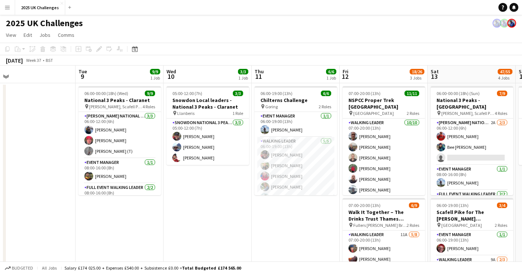
drag, startPoint x: 74, startPoint y: 217, endPoint x: 197, endPoint y: 230, distance: 124.0
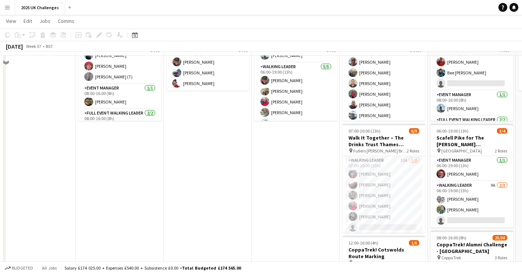
scroll to position [0, 0]
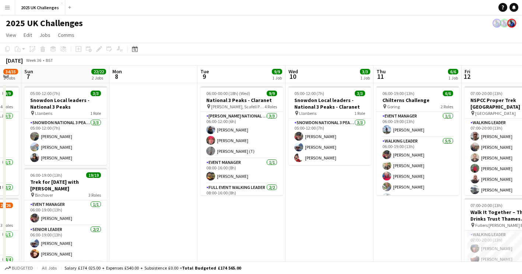
drag, startPoint x: 188, startPoint y: 224, endPoint x: 303, endPoint y: 219, distance: 115.7
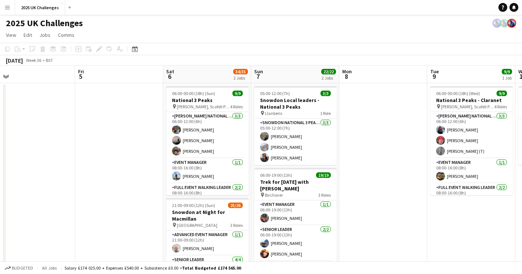
scroll to position [0, 182]
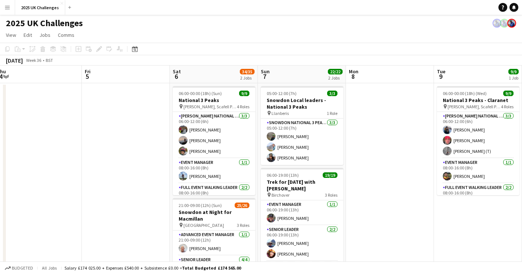
drag, startPoint x: 53, startPoint y: 193, endPoint x: 113, endPoint y: 195, distance: 59.7
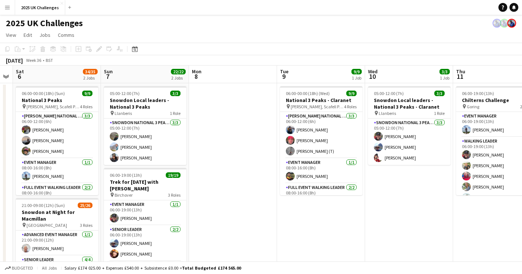
scroll to position [0, 257]
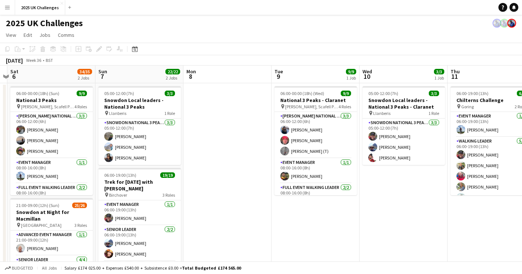
drag, startPoint x: 397, startPoint y: 222, endPoint x: 235, endPoint y: 223, distance: 162.4
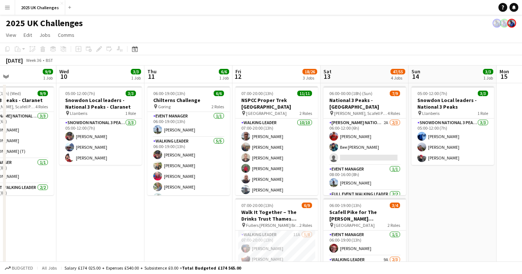
scroll to position [0, 214]
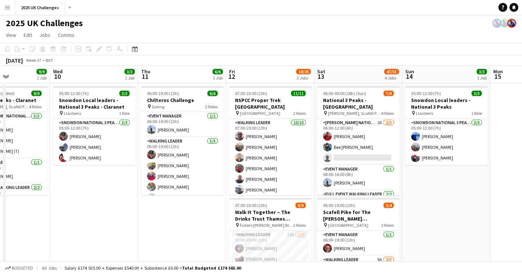
drag, startPoint x: 284, startPoint y: 209, endPoint x: 49, endPoint y: 201, distance: 235.0
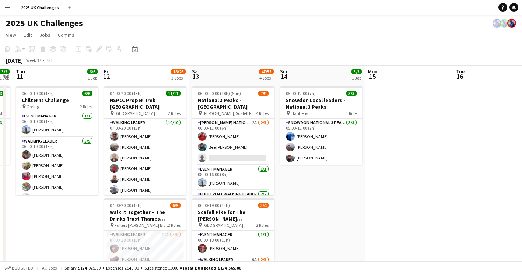
drag, startPoint x: 405, startPoint y: 205, endPoint x: 341, endPoint y: 191, distance: 66.2
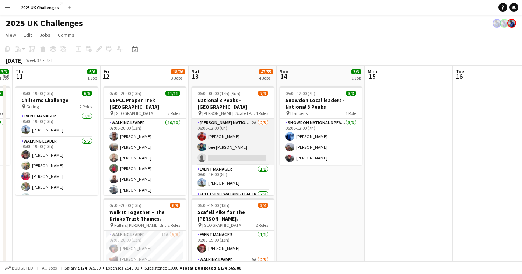
scroll to position [37, 0]
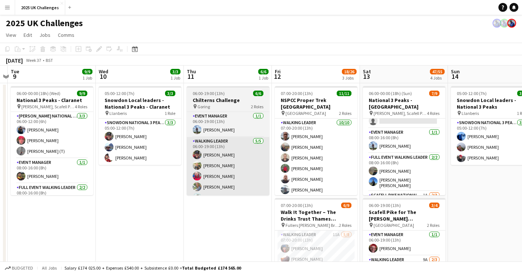
drag, startPoint x: 331, startPoint y: 208, endPoint x: 229, endPoint y: 194, distance: 103.7
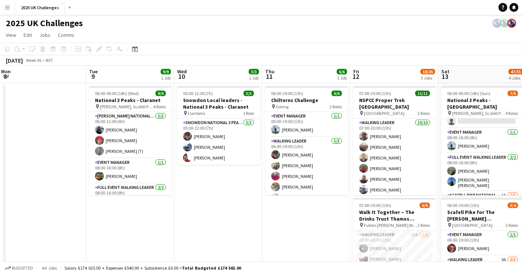
scroll to position [0, 153]
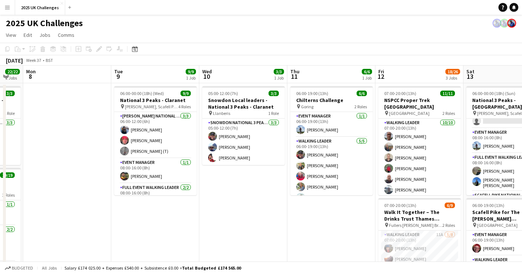
drag, startPoint x: 222, startPoint y: 231, endPoint x: 232, endPoint y: 231, distance: 9.6
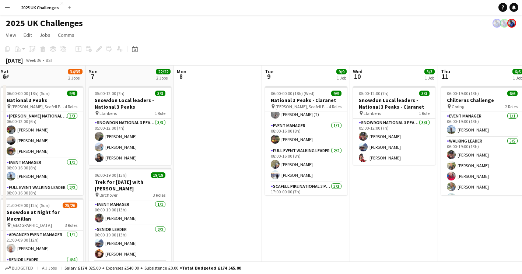
drag, startPoint x: 174, startPoint y: 246, endPoint x: 308, endPoint y: 243, distance: 134.0
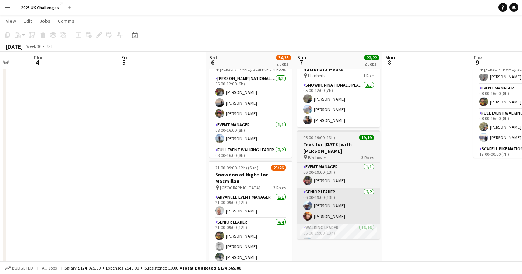
drag, startPoint x: 215, startPoint y: 207, endPoint x: 355, endPoint y: 215, distance: 140.5
click at [422, 214] on app-calendar-viewport "Mon 1 Tue 2 Wed 3 Thu 4 Fri 5 Sat 6 34/35 2 Jobs Sun 7 22/22 2 Jobs Mon 8 Tue 9…" at bounding box center [261, 265] width 522 height 546
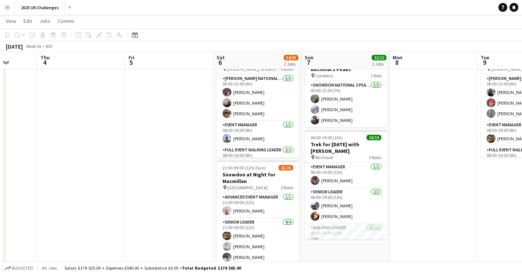
scroll to position [0, 263]
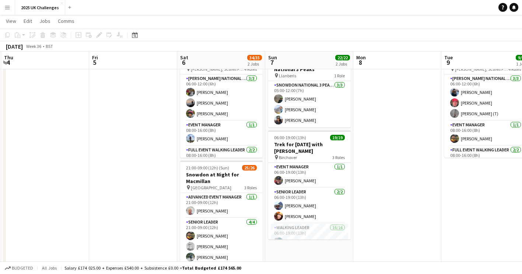
drag, startPoint x: 30, startPoint y: 199, endPoint x: 54, endPoint y: 174, distance: 34.6
click at [0, 182] on html "Menu Boards Boards Boards All jobs Status Workforce Workforce My Workforce Recr…" at bounding box center [261, 256] width 522 height 587
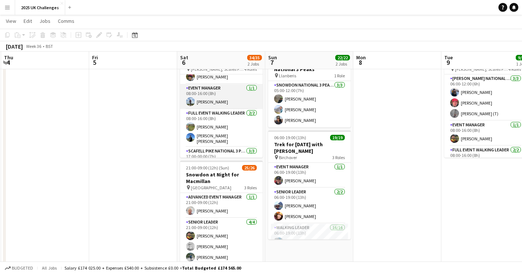
scroll to position [0, 0]
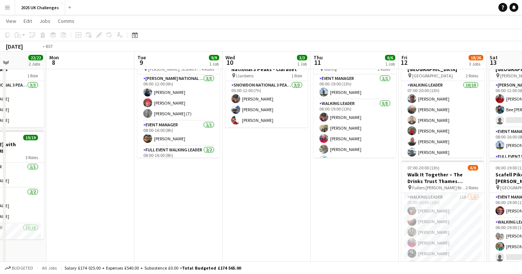
drag, startPoint x: 383, startPoint y: 199, endPoint x: 25, endPoint y: 188, distance: 358.1
click at [25, 188] on app-calendar-viewport "Wed 3 Thu 4 Fri 5 Sat 6 34/35 2 Jobs Sun 7 22/22 2 Jobs Mon 8 Tue 9 9/9 1 Job W…" at bounding box center [261, 265] width 522 height 546
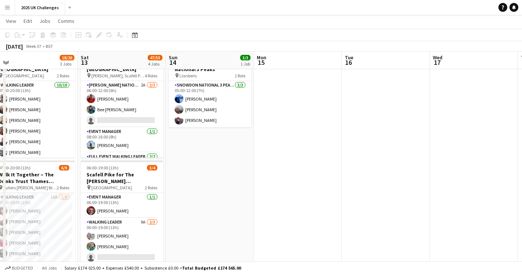
scroll to position [0, 155]
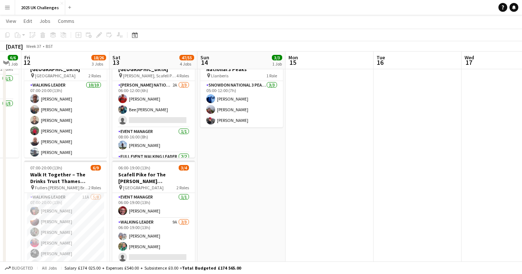
drag, startPoint x: 515, startPoint y: 193, endPoint x: 235, endPoint y: 188, distance: 280.2
click at [235, 188] on app-calendar-viewport "Wed 10 3/3 1 Job Thu 11 6/6 1 Job Fri 12 18/26 3 Jobs Sat 13 47/55 4 Jobs Sun 1…" at bounding box center [261, 265] width 522 height 546
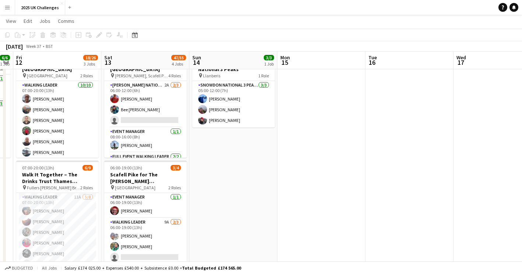
drag, startPoint x: 251, startPoint y: 188, endPoint x: 319, endPoint y: 186, distance: 67.4
click at [319, 186] on app-calendar-viewport "Wed 10 3/3 1 Job Thu 11 6/6 1 Job Fri 12 18/26 3 Jobs Sat 13 47/55 4 Jobs Sun 1…" at bounding box center [261, 265] width 522 height 546
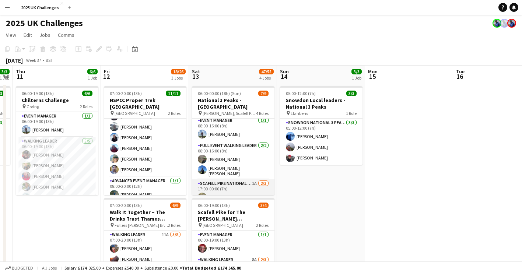
scroll to position [34, 0]
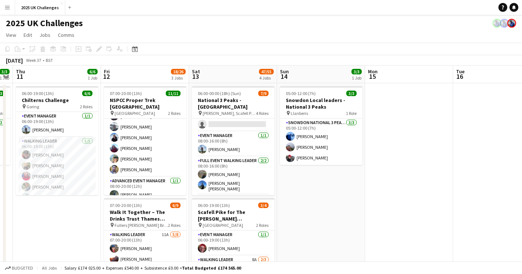
click at [204, 33] on app-page-menu "View Day view expanded Day view collapsed Month view Date picker Jump to [DATE]…" at bounding box center [261, 36] width 522 height 14
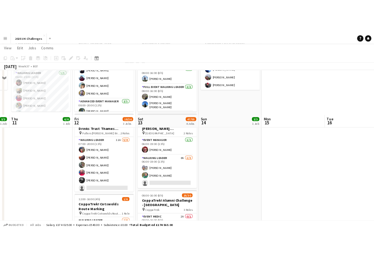
scroll to position [37, 0]
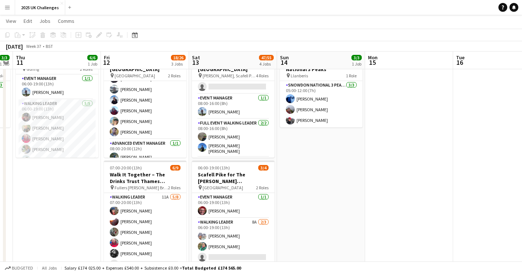
click at [435, 109] on app-date-cell at bounding box center [409, 275] width 88 height 458
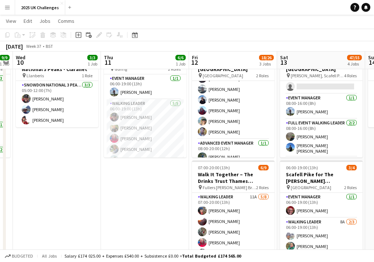
scroll to position [0, 0]
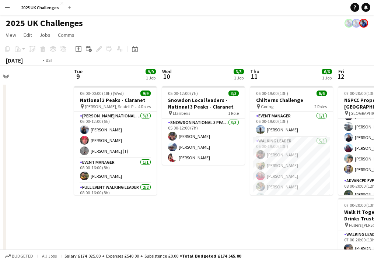
drag, startPoint x: 145, startPoint y: 212, endPoint x: 288, endPoint y: 186, distance: 144.8
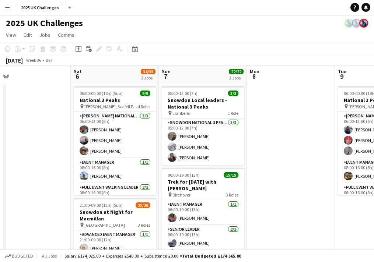
drag, startPoint x: 170, startPoint y: 212, endPoint x: 254, endPoint y: 196, distance: 84.8
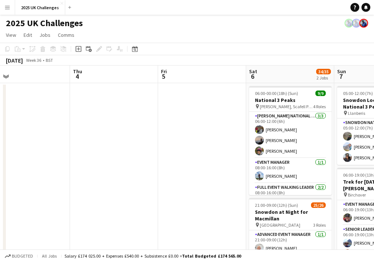
drag, startPoint x: 257, startPoint y: 185, endPoint x: 290, endPoint y: 182, distance: 33.2
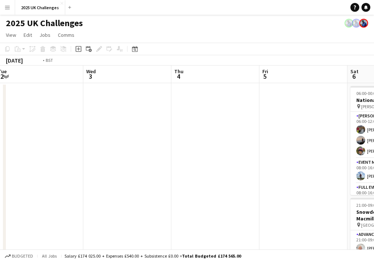
drag, startPoint x: 51, startPoint y: 189, endPoint x: 13, endPoint y: 187, distance: 38.0
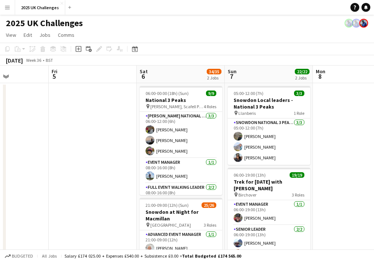
drag, startPoint x: 197, startPoint y: 189, endPoint x: 13, endPoint y: 190, distance: 184.5
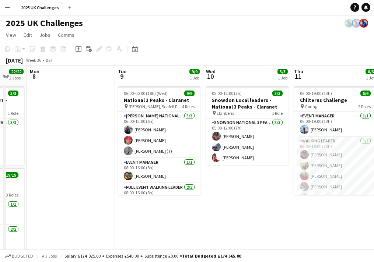
drag, startPoint x: 279, startPoint y: 190, endPoint x: 118, endPoint y: 195, distance: 160.6
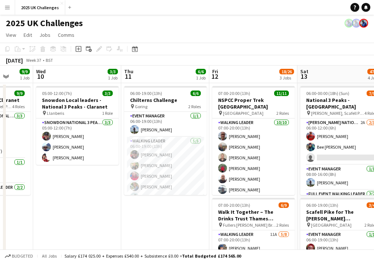
scroll to position [0, 320]
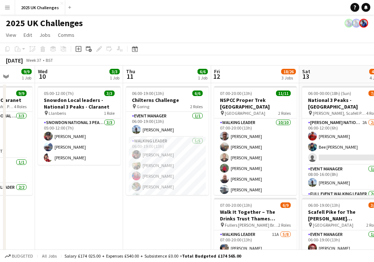
drag, startPoint x: 187, startPoint y: 225, endPoint x: 28, endPoint y: 220, distance: 159.1
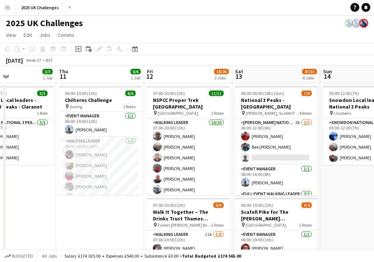
scroll to position [0, 213]
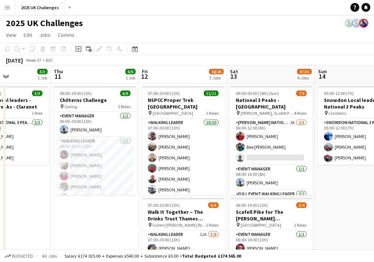
drag, startPoint x: 49, startPoint y: 227, endPoint x: 35, endPoint y: 226, distance: 13.7
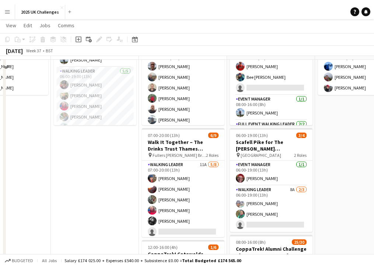
scroll to position [0, 0]
